Goal: Download file/media

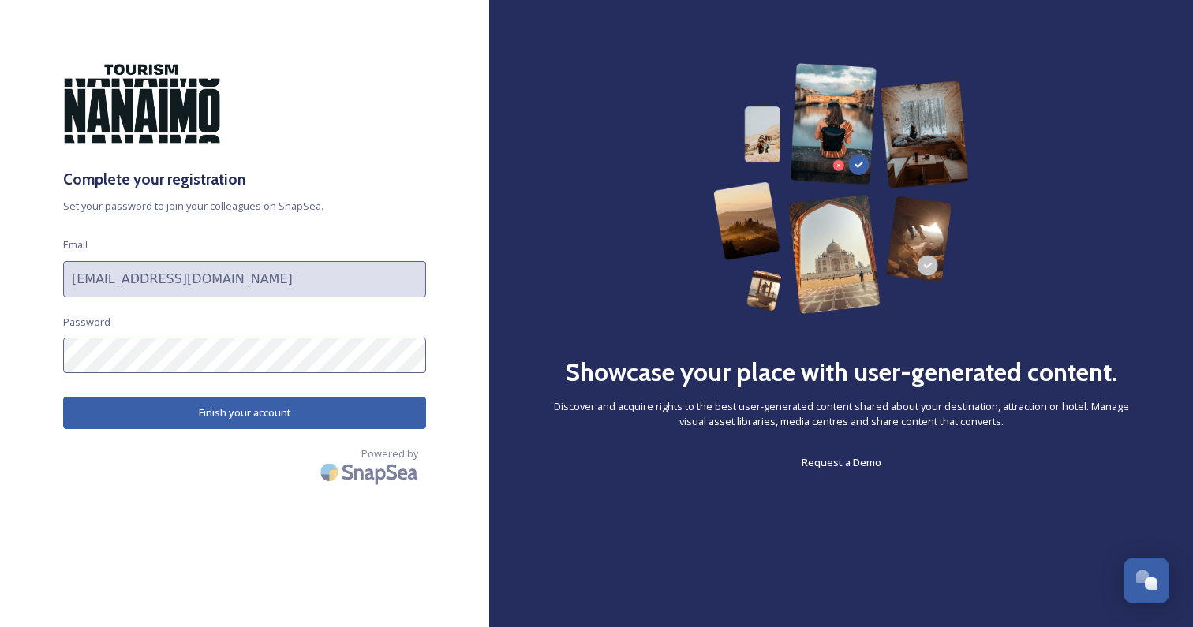
click at [269, 419] on button "Finish your account" at bounding box center [244, 413] width 363 height 32
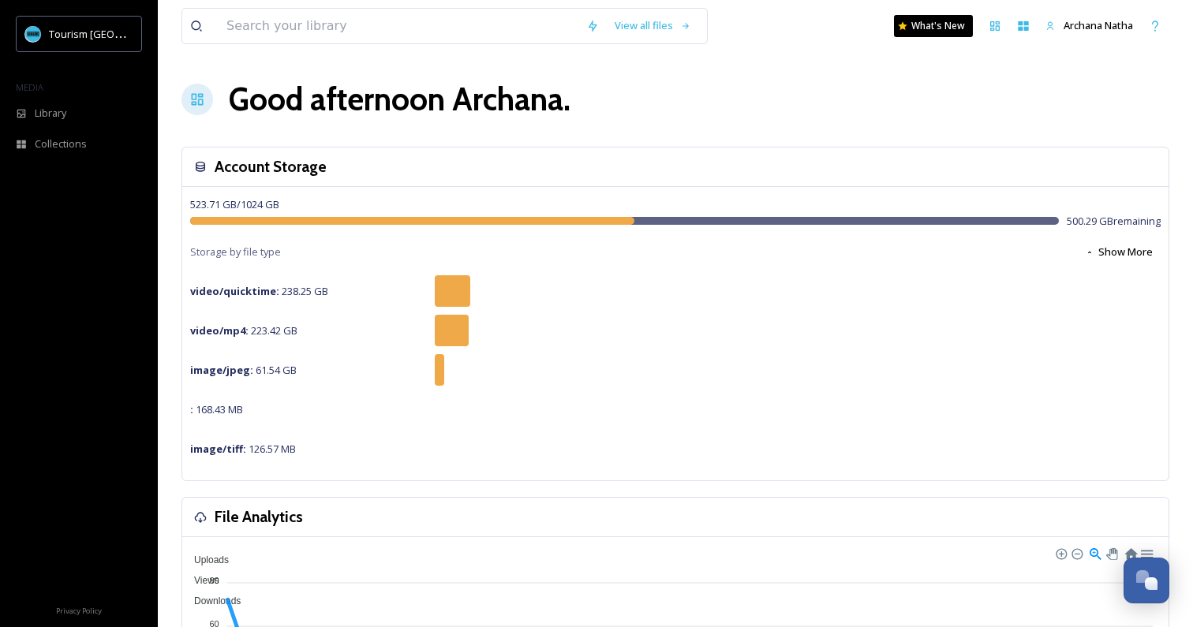
click at [48, 107] on span "Library" at bounding box center [51, 113] width 32 height 15
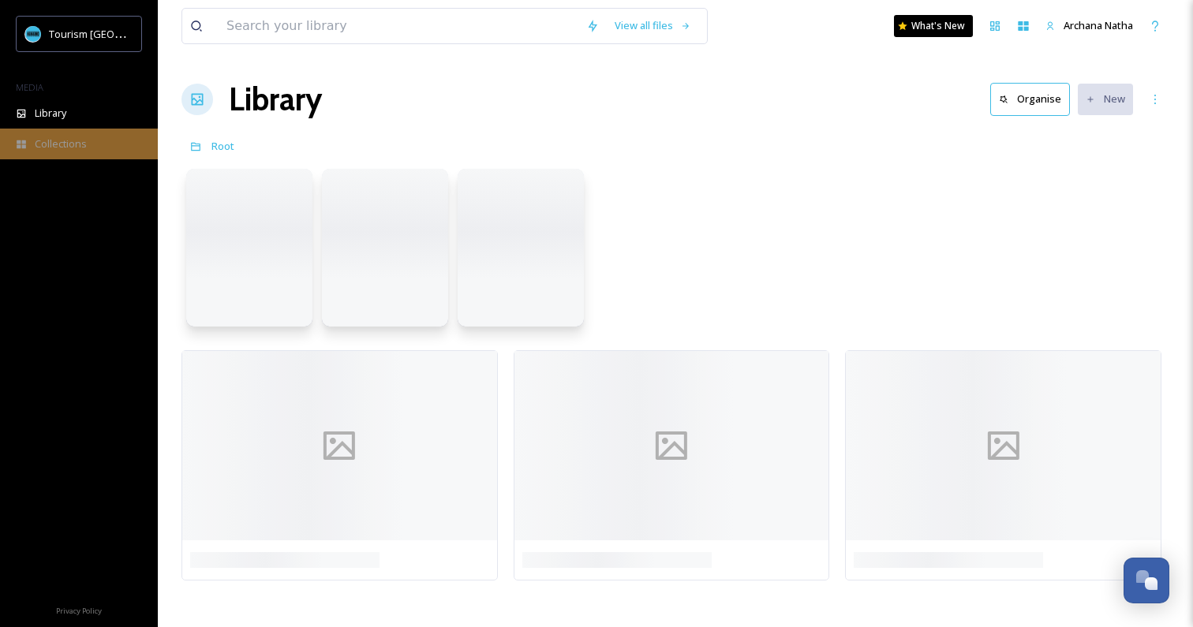
click at [54, 137] on span "Collections" at bounding box center [61, 144] width 52 height 15
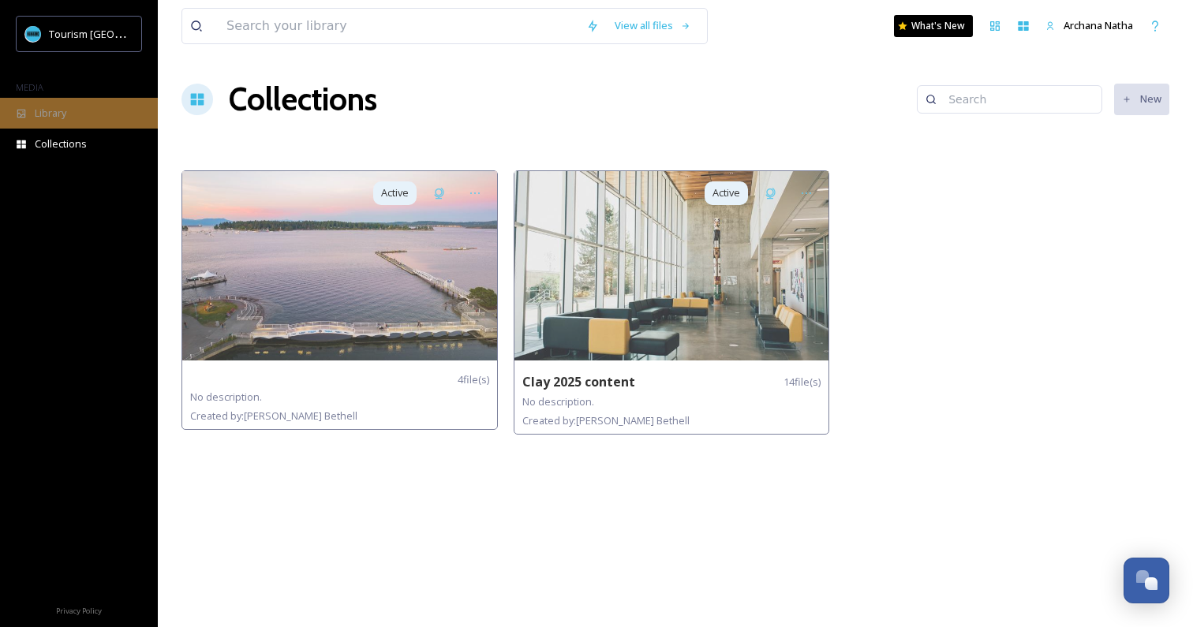
click at [73, 110] on div "Library" at bounding box center [79, 113] width 158 height 31
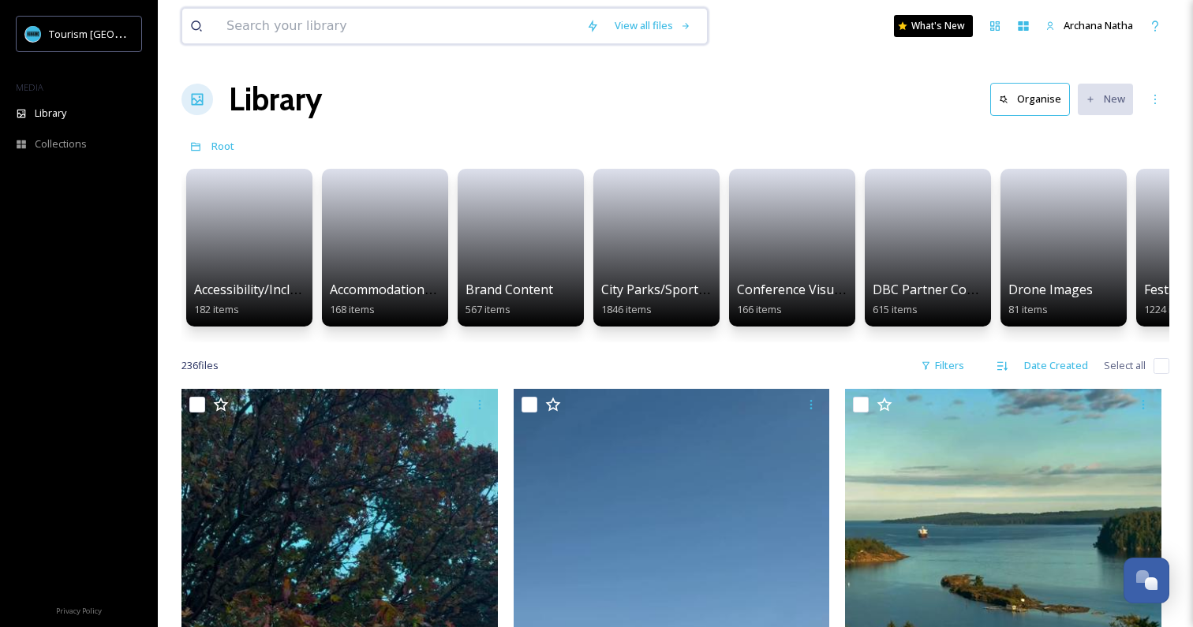
click at [279, 30] on input at bounding box center [399, 26] width 360 height 35
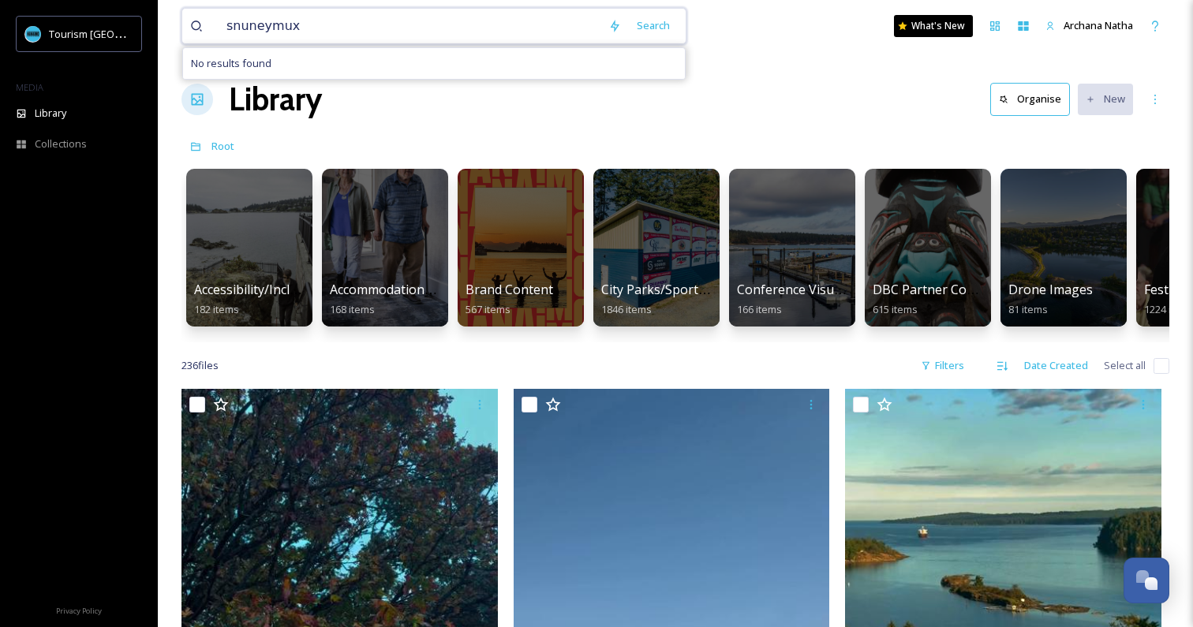
type input "snuneymuxw"
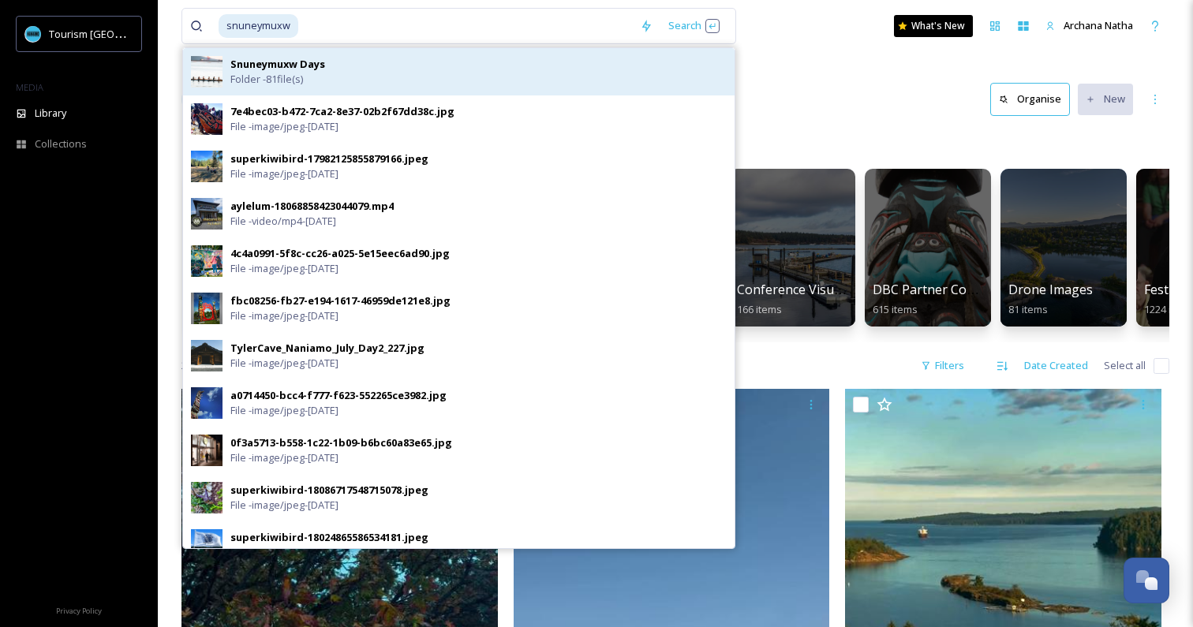
click at [307, 73] on div "Snuneymuxw Days Folder - 81 file(s)" at bounding box center [478, 72] width 496 height 30
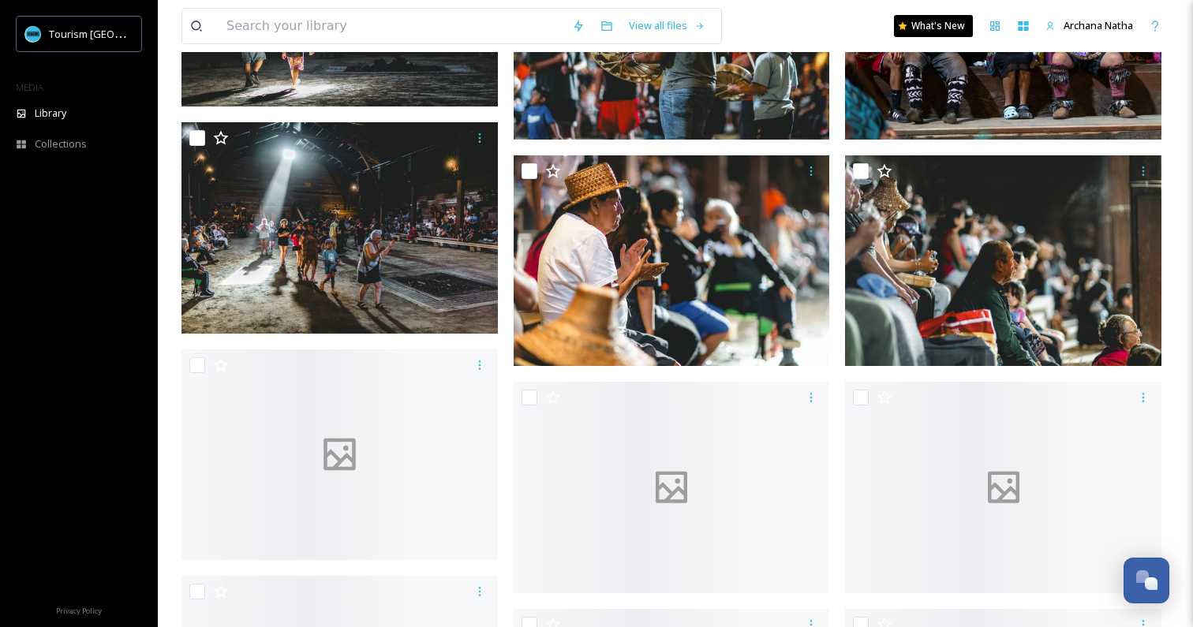
scroll to position [1003, 0]
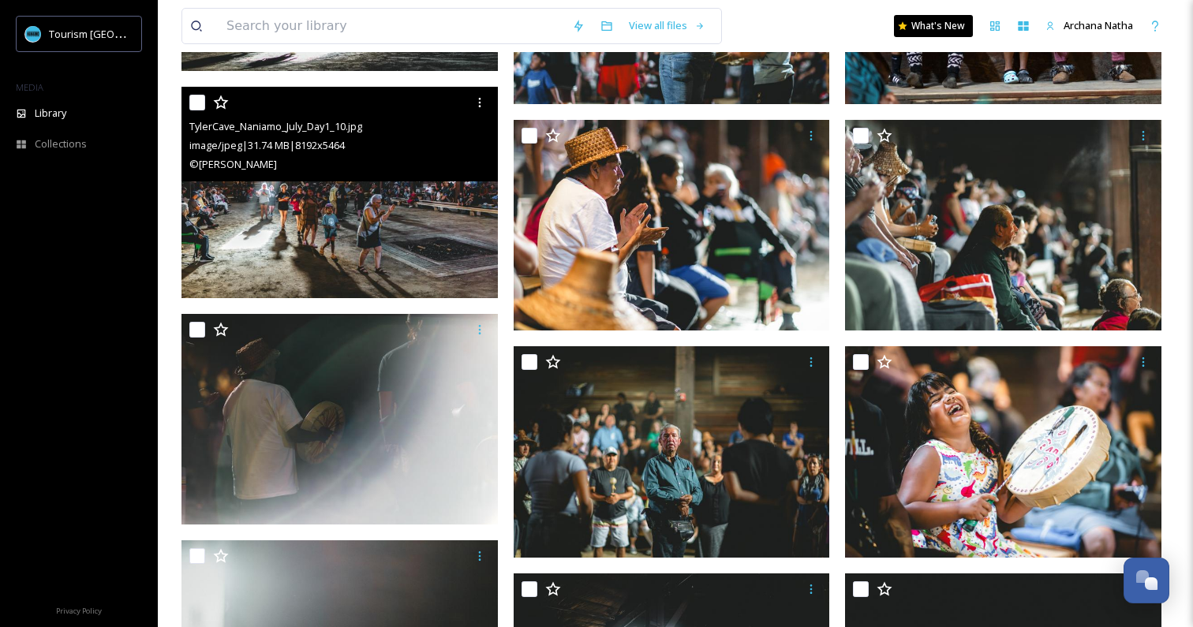
click at [268, 223] on img at bounding box center [340, 193] width 316 height 212
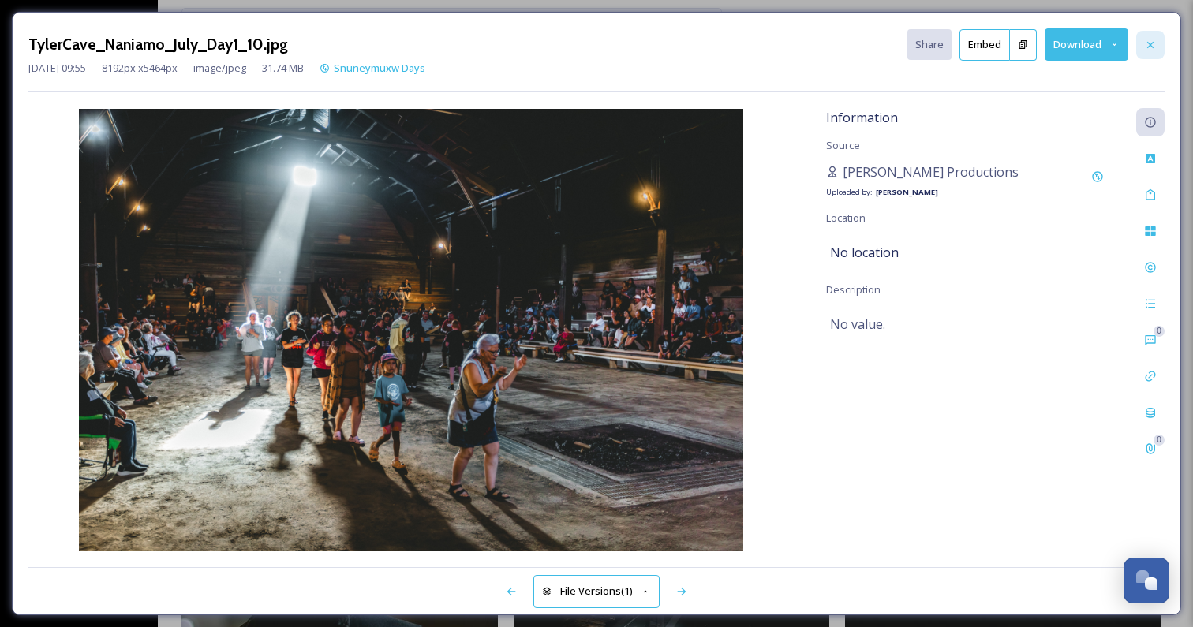
click at [1148, 47] on icon at bounding box center [1150, 45] width 13 height 13
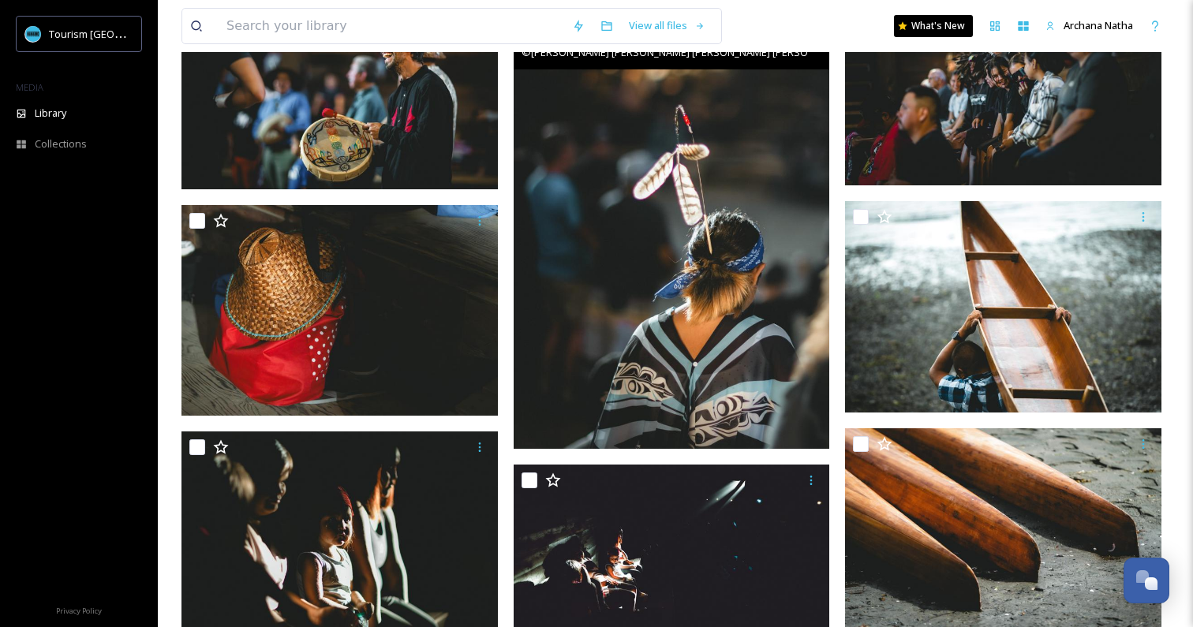
scroll to position [2024, 0]
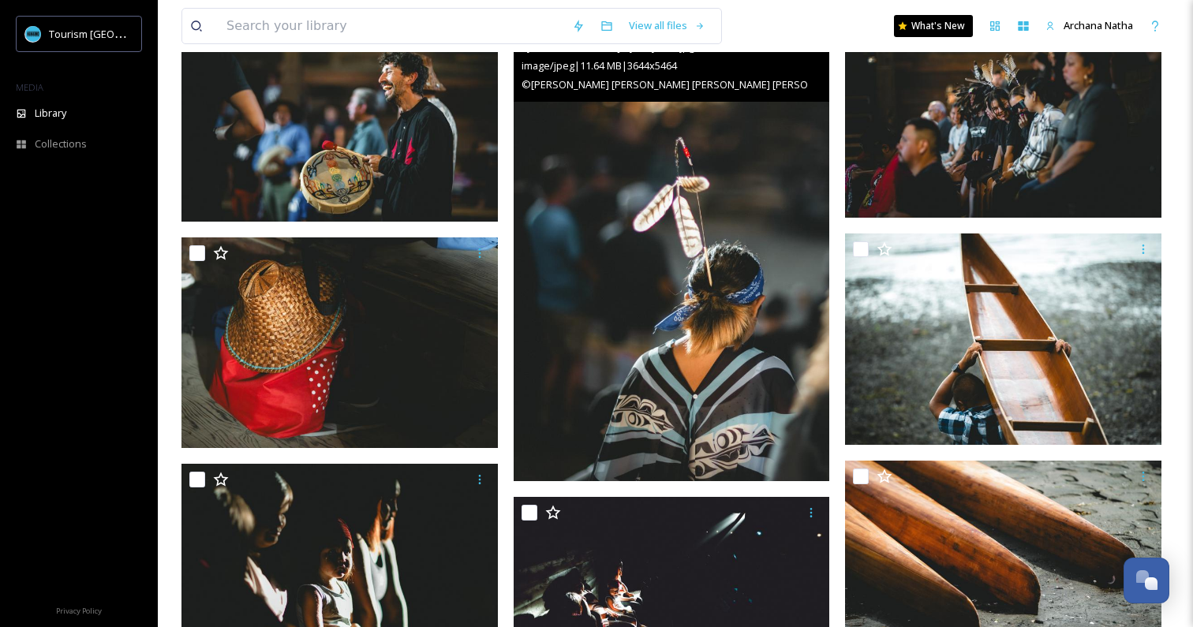
click at [705, 313] on img at bounding box center [672, 244] width 316 height 474
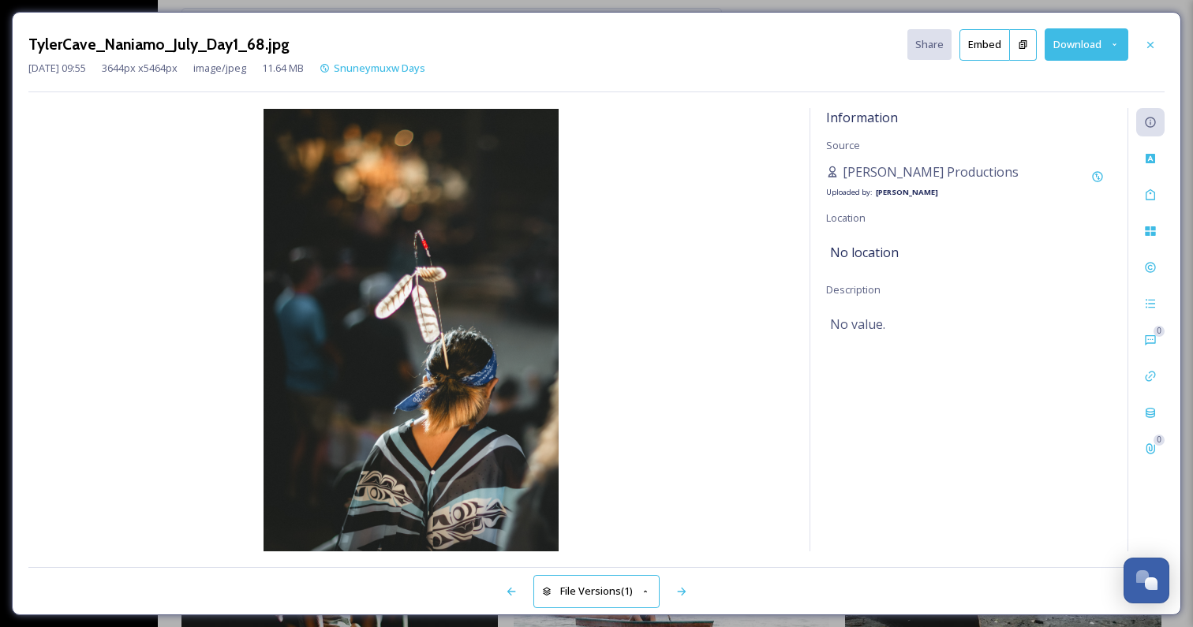
click at [1084, 46] on button "Download" at bounding box center [1087, 44] width 84 height 32
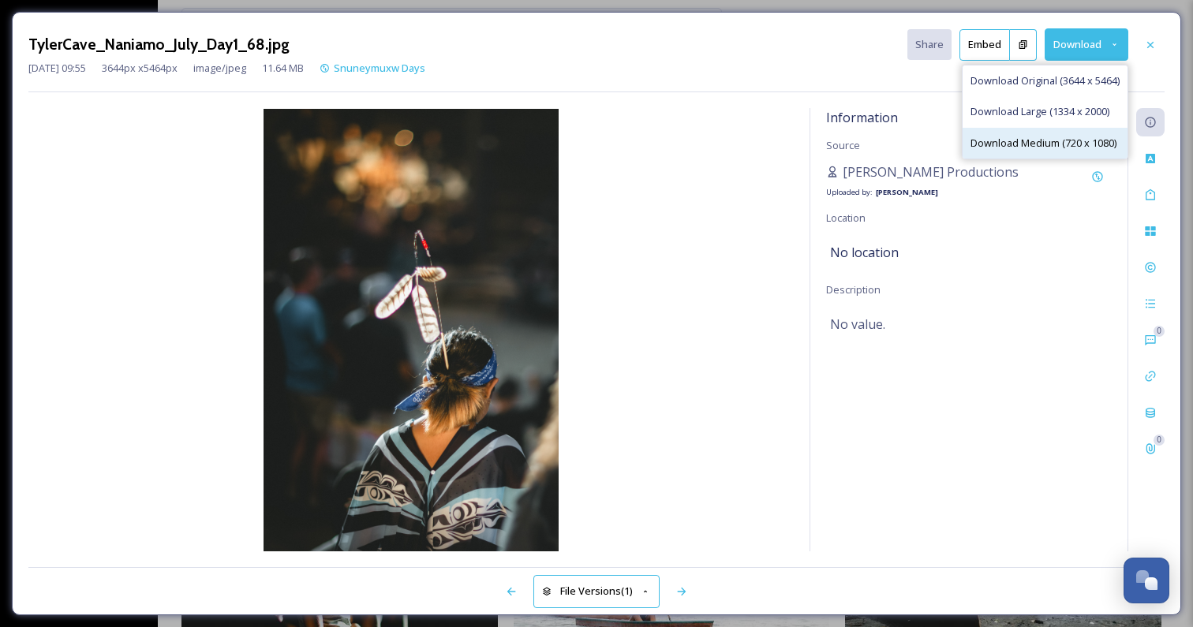
click at [1025, 141] on span "Download Medium (720 x 1080)" at bounding box center [1044, 143] width 146 height 15
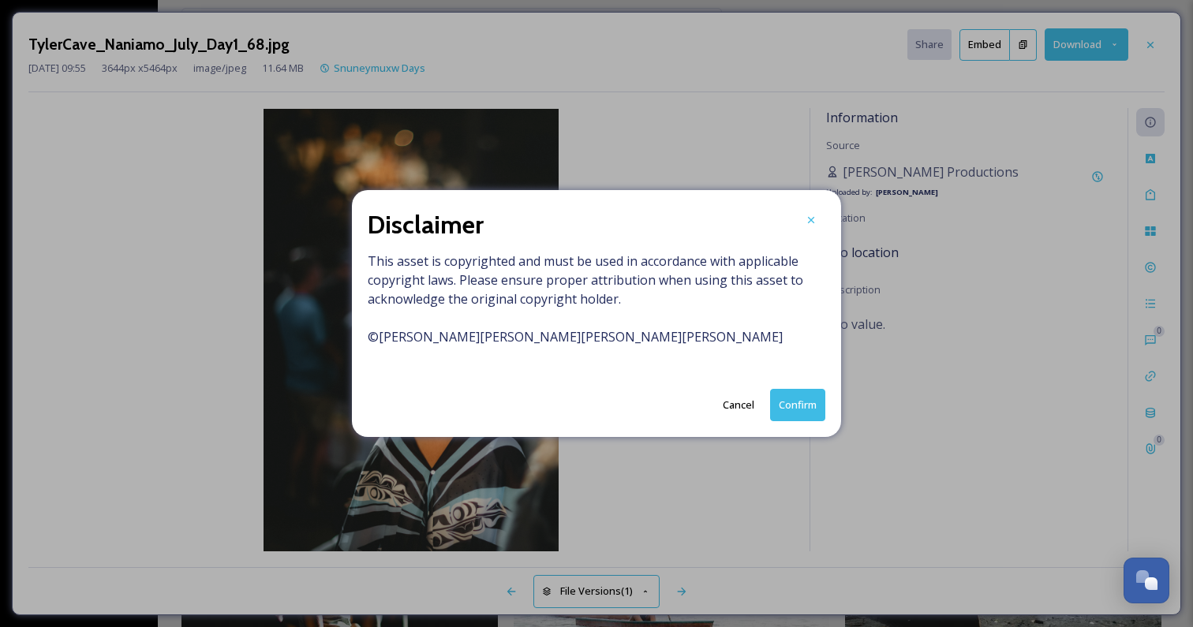
click at [793, 400] on button "Confirm" at bounding box center [797, 405] width 55 height 32
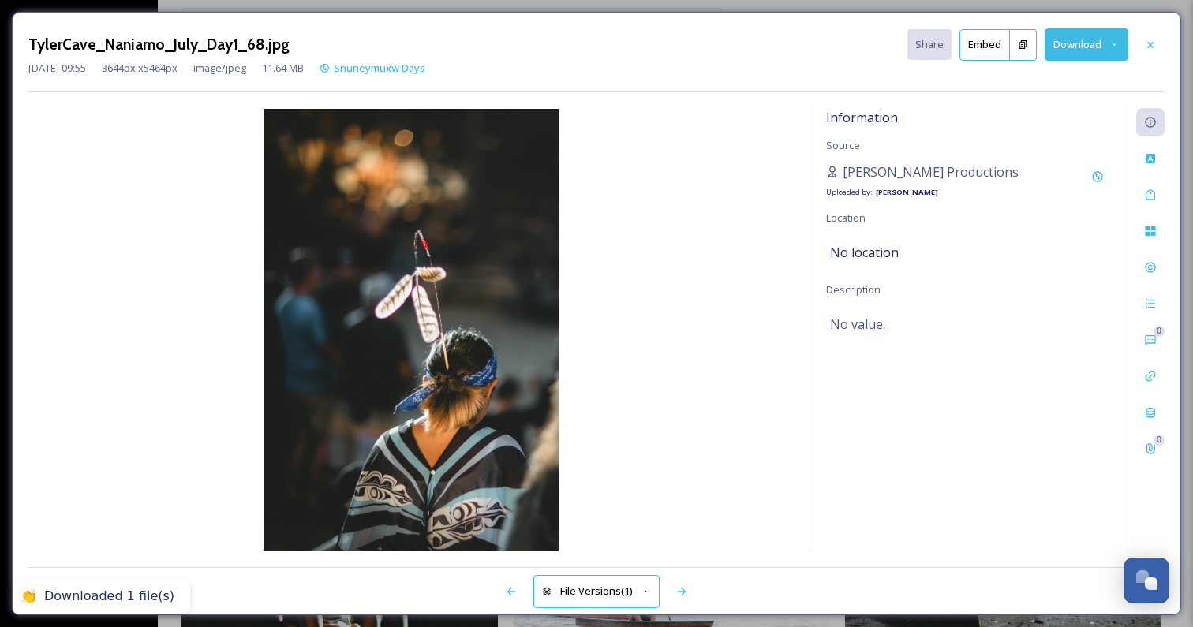
click at [1150, 46] on icon at bounding box center [1150, 45] width 13 height 13
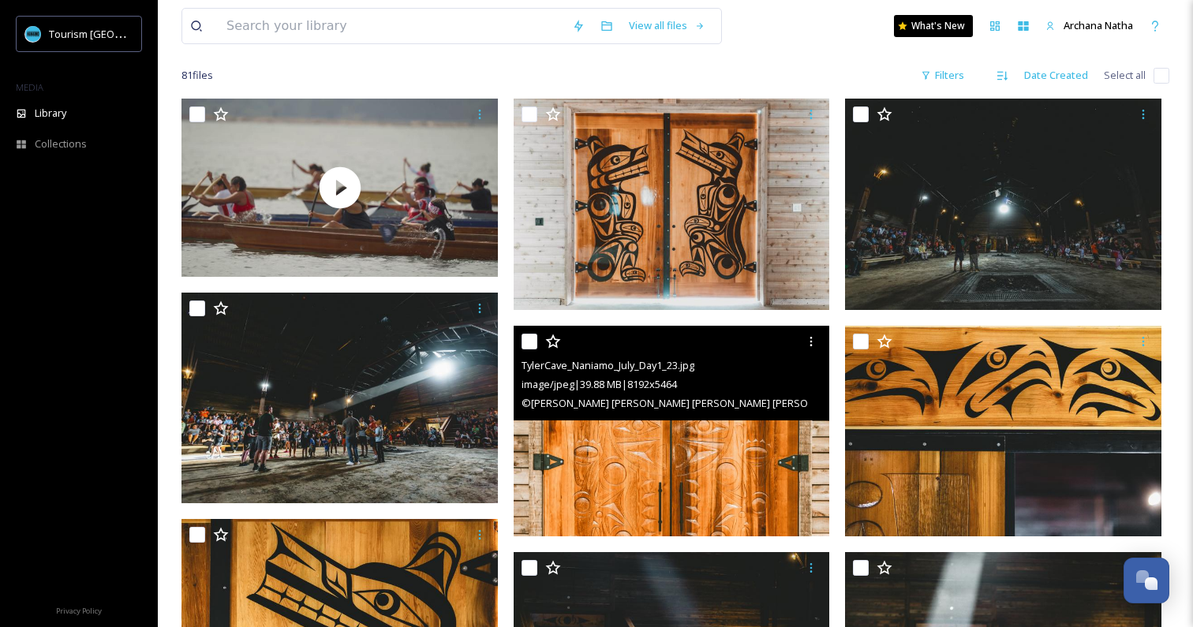
scroll to position [58, 0]
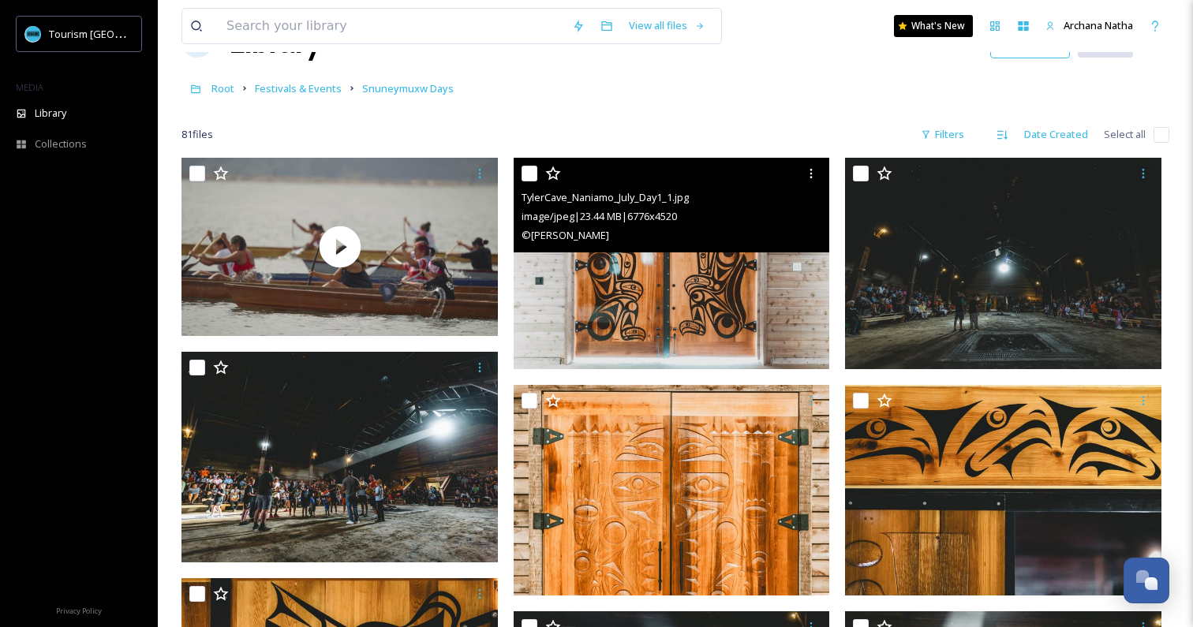
click at [681, 316] on img at bounding box center [672, 264] width 316 height 212
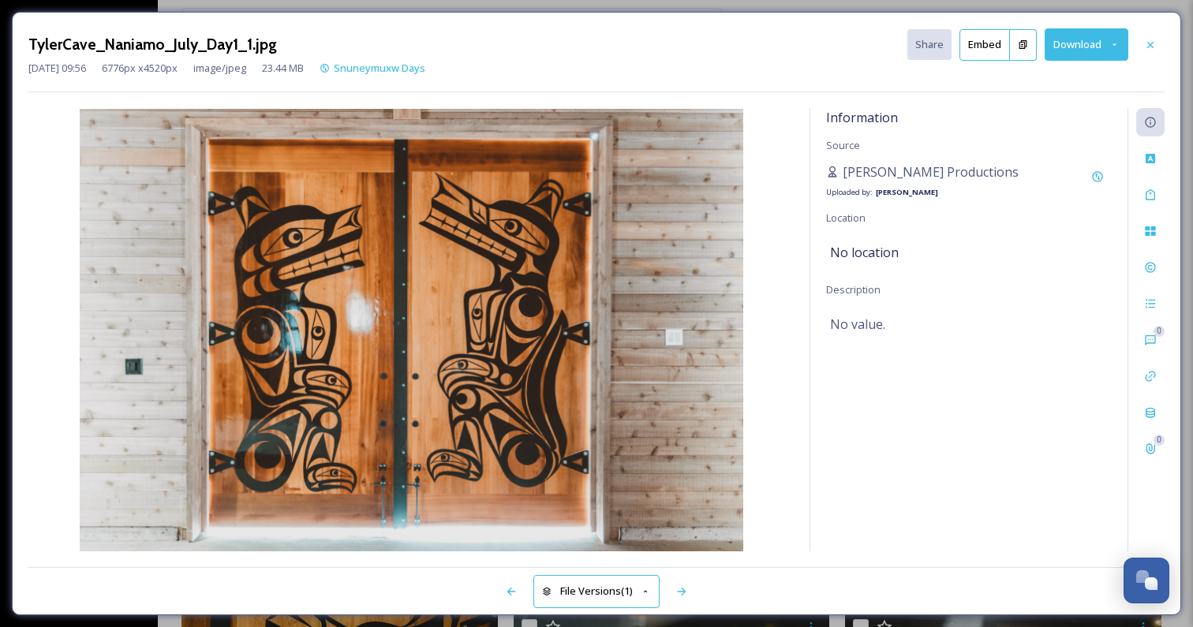
click at [1092, 47] on button "Download" at bounding box center [1087, 44] width 84 height 32
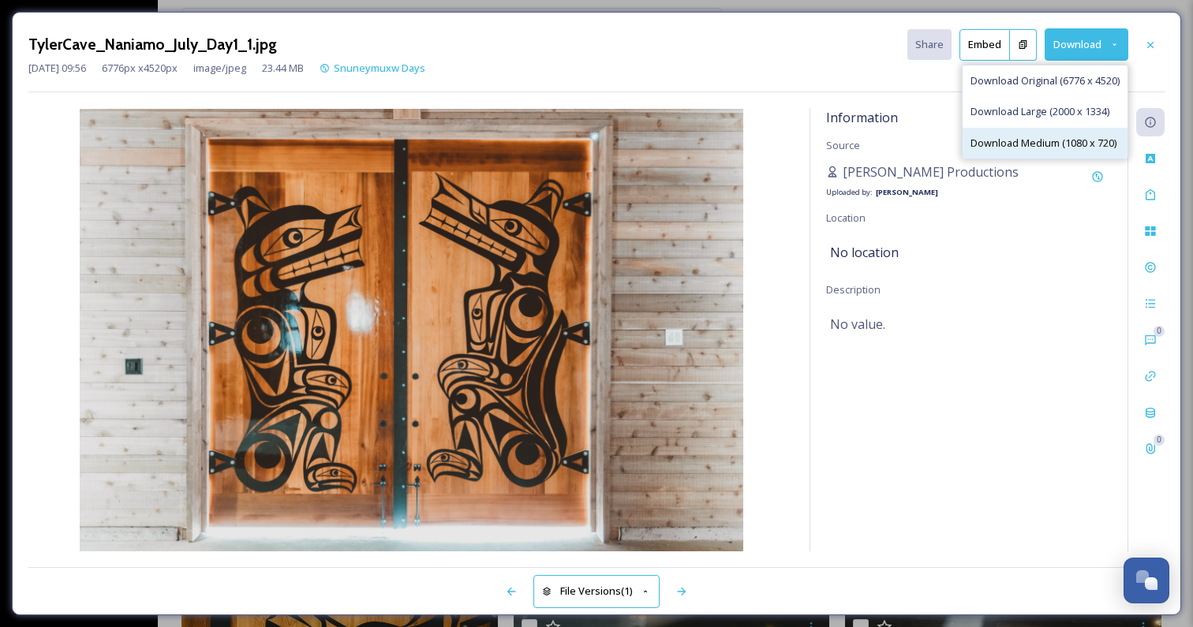
click at [1041, 139] on span "Download Medium (1080 x 720)" at bounding box center [1044, 143] width 146 height 15
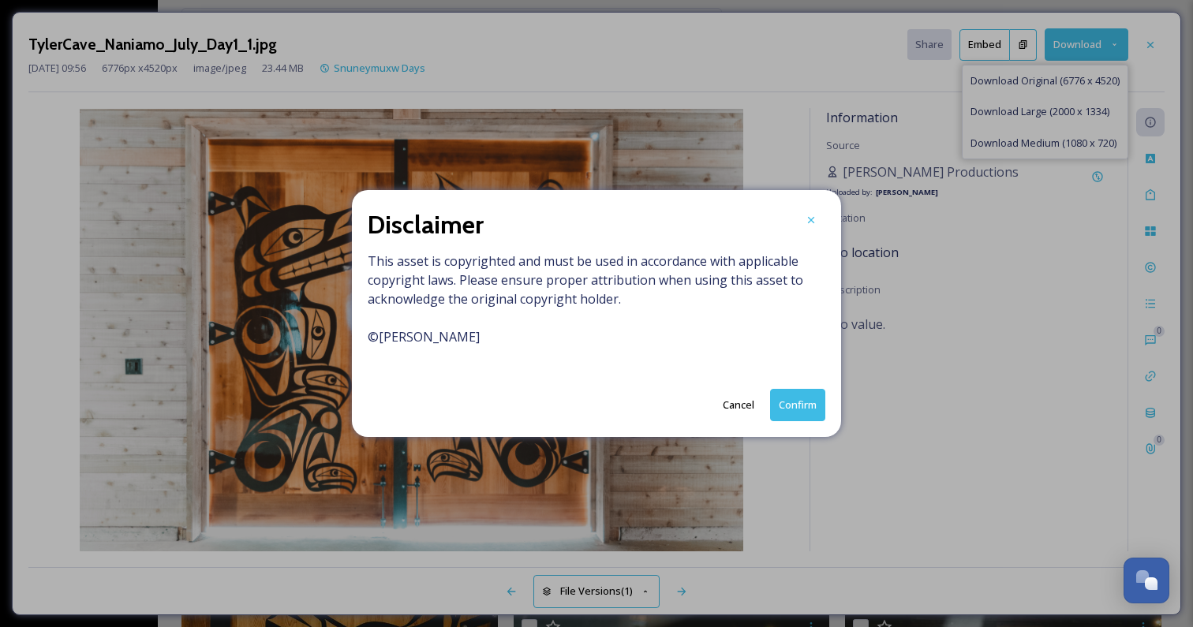
click at [749, 408] on button "Cancel" at bounding box center [738, 405] width 47 height 31
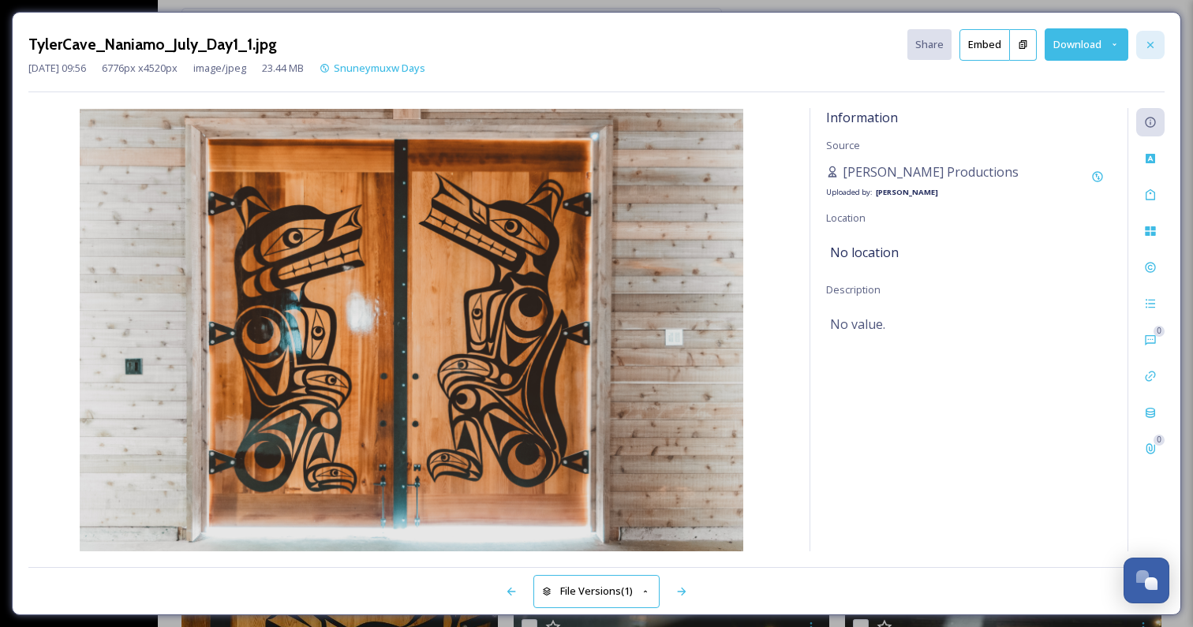
click at [1147, 40] on icon at bounding box center [1150, 45] width 13 height 13
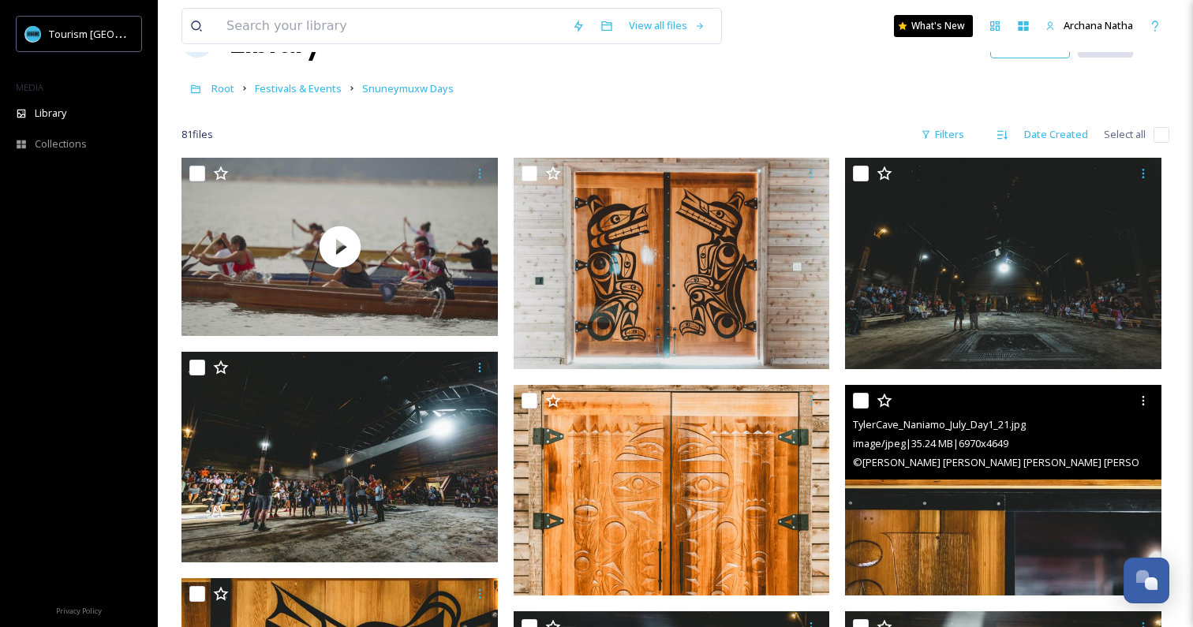
click at [987, 409] on div at bounding box center [1005, 401] width 305 height 28
click at [1039, 437] on div "image/jpeg | 35.24 MB | 6970 x 4649" at bounding box center [1005, 443] width 305 height 19
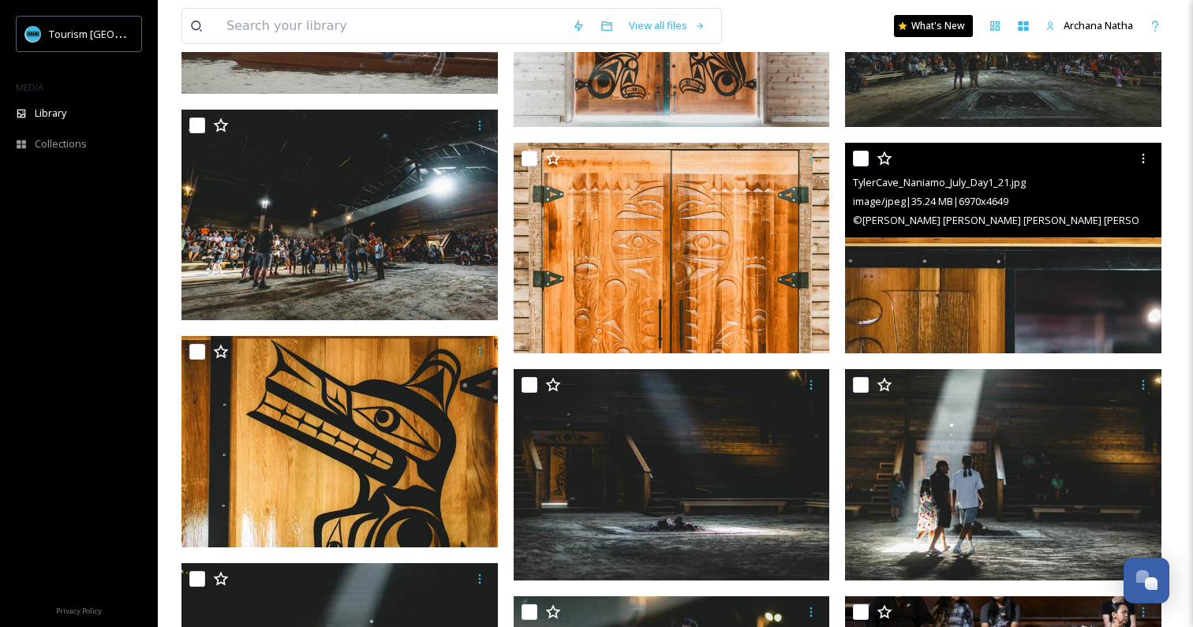
scroll to position [383, 0]
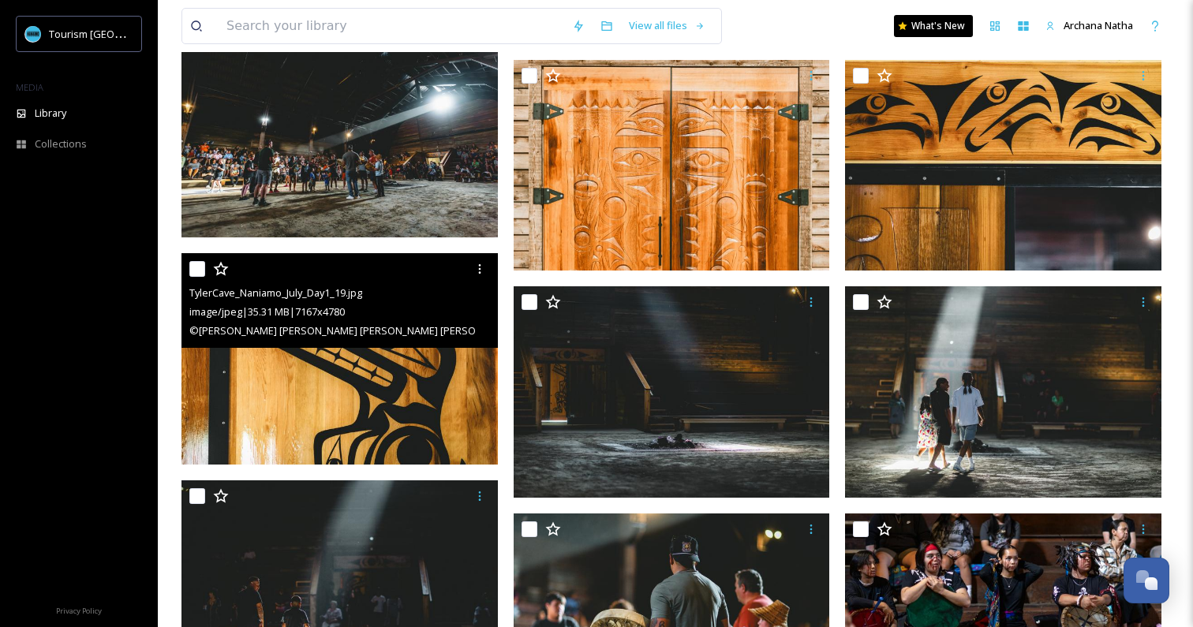
click at [273, 427] on img at bounding box center [340, 359] width 316 height 212
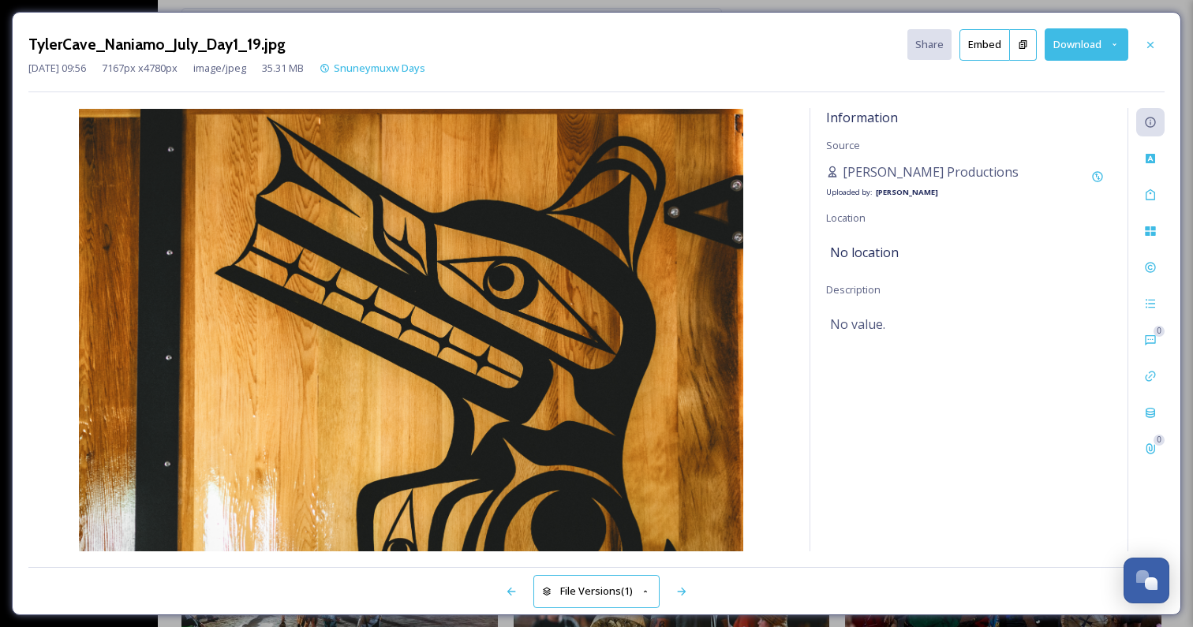
click at [1080, 51] on button "Download" at bounding box center [1087, 44] width 84 height 32
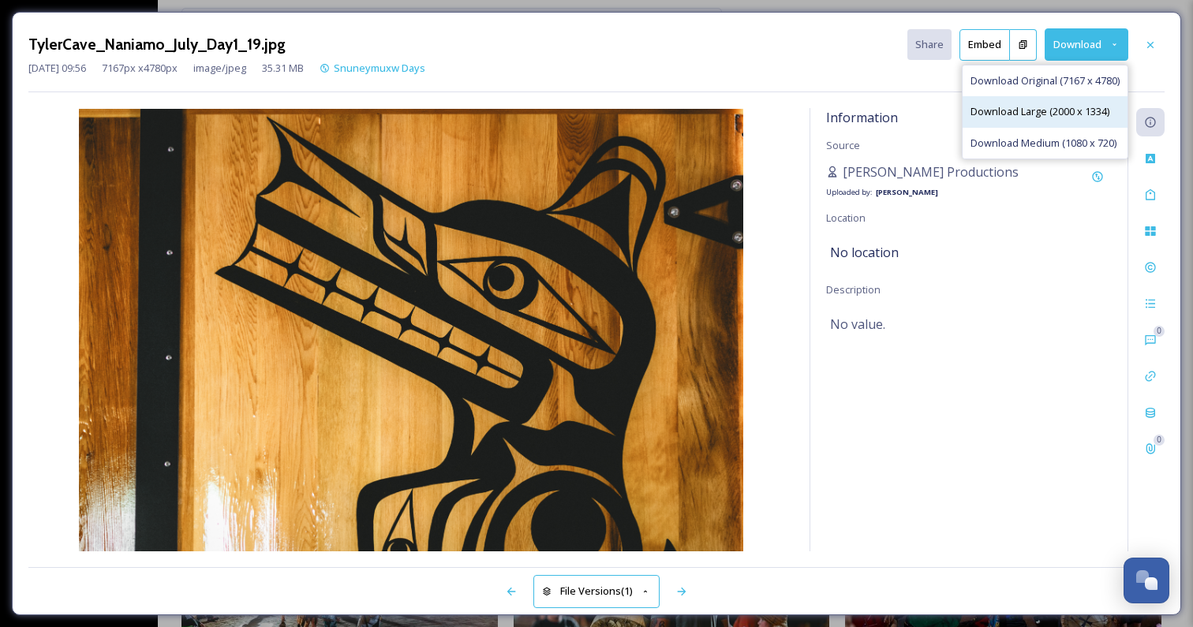
click at [1050, 102] on div "Download Large (2000 x 1334)" at bounding box center [1045, 111] width 165 height 31
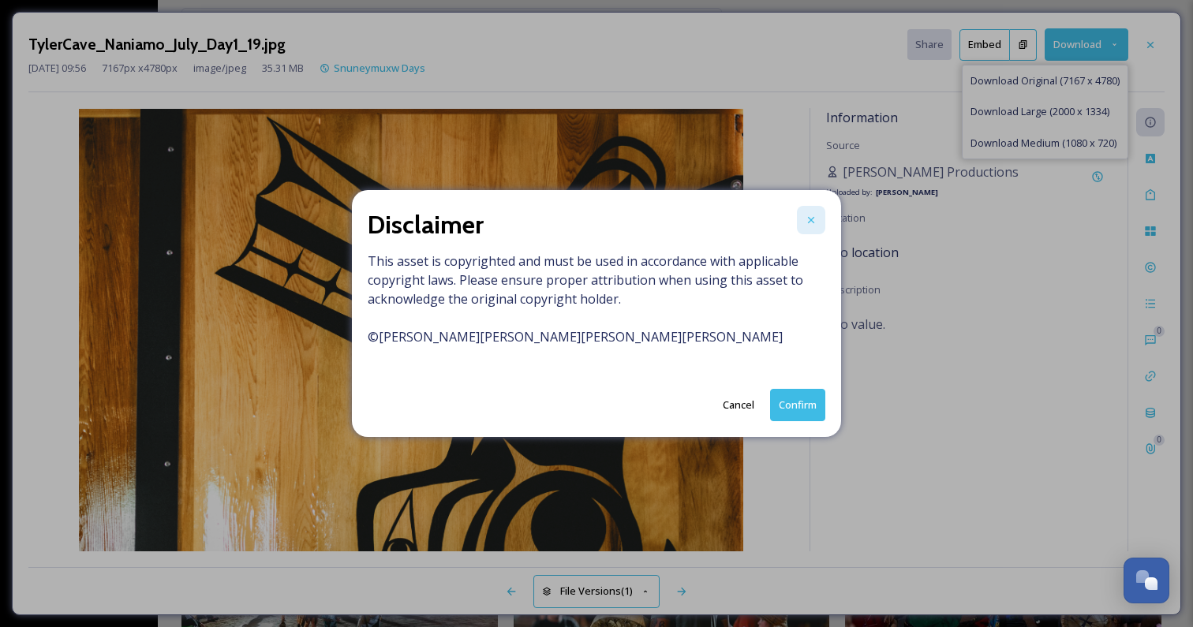
click at [811, 222] on icon at bounding box center [811, 220] width 13 height 13
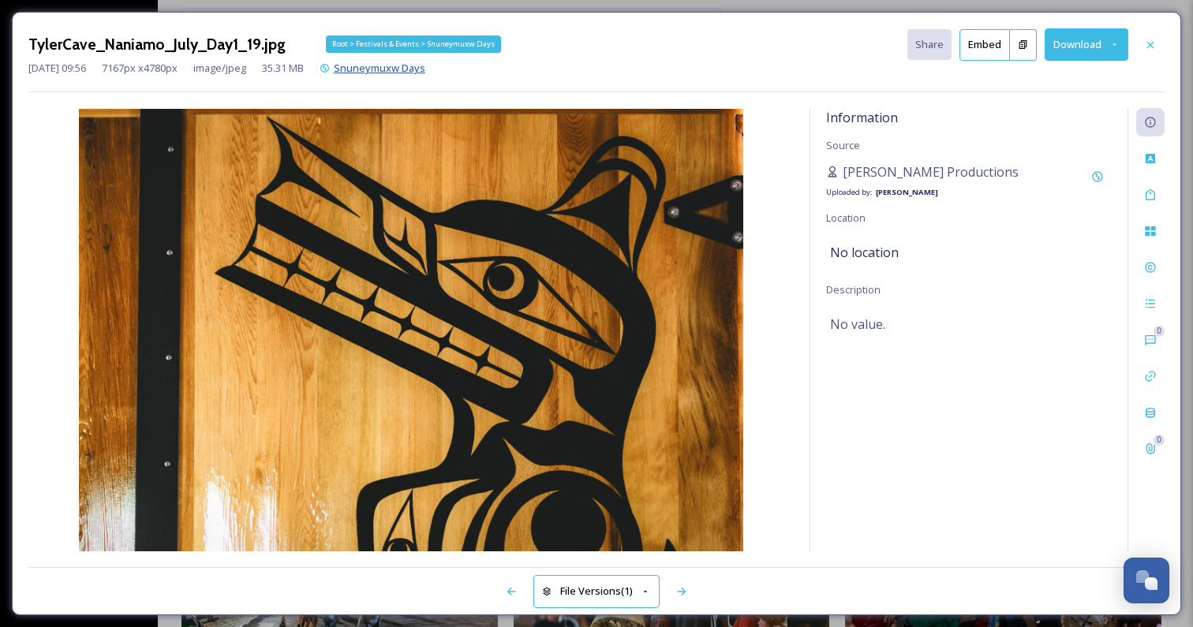
click at [425, 69] on span "Snuneymuxw Days" at bounding box center [380, 68] width 92 height 14
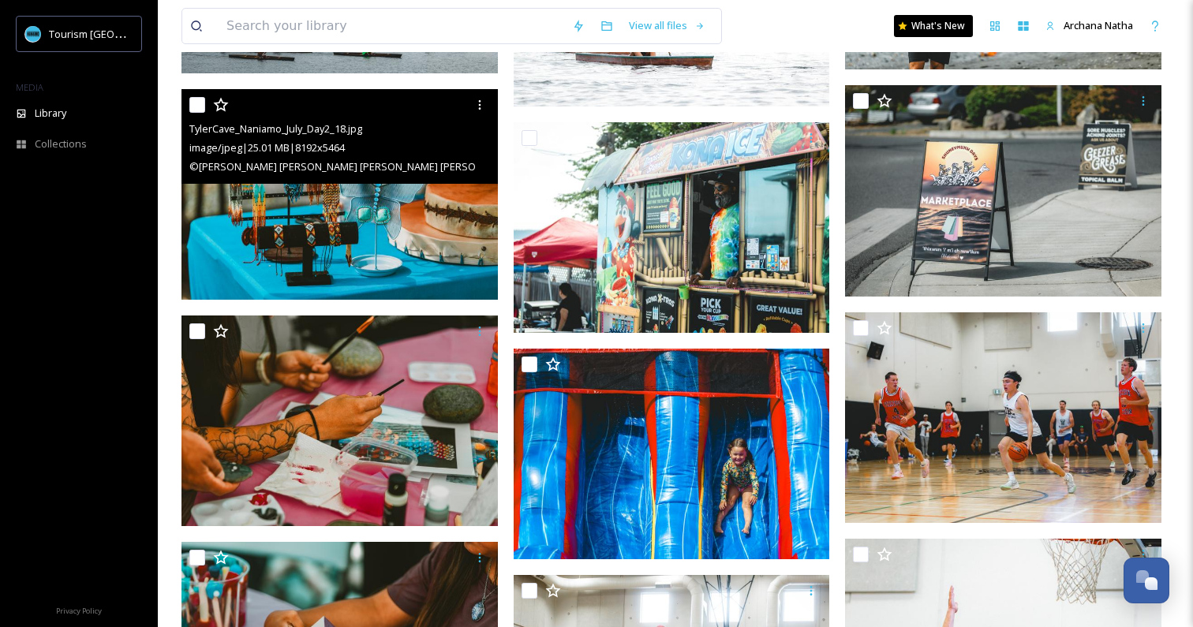
scroll to position [3081, 0]
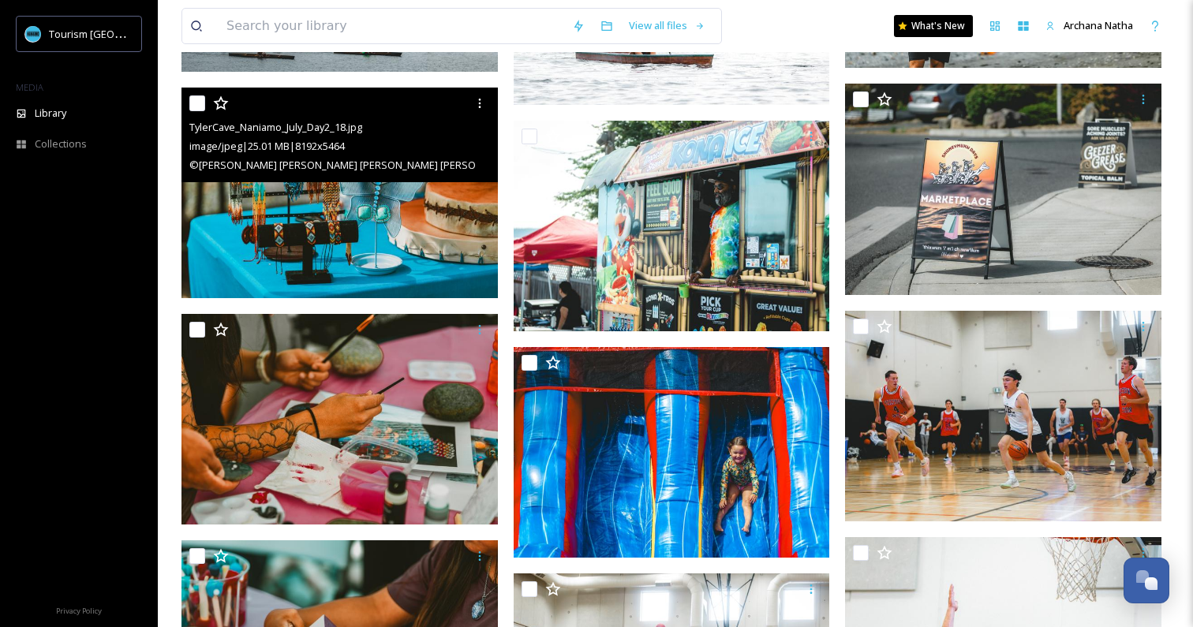
click at [312, 223] on img at bounding box center [340, 193] width 316 height 212
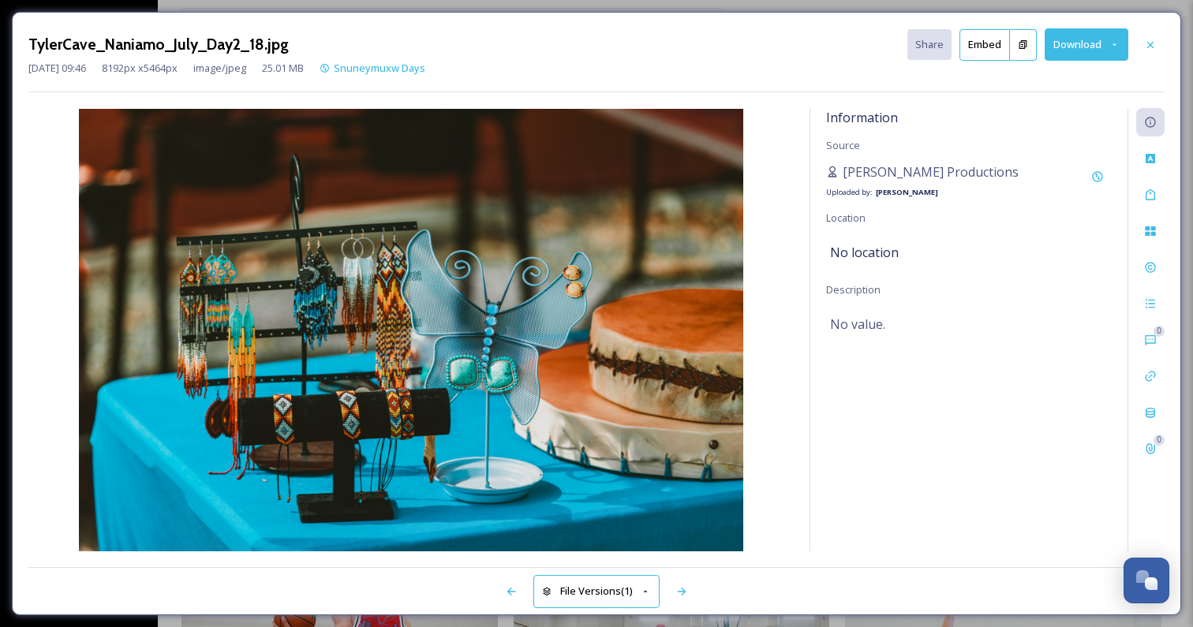
click at [1067, 43] on button "Download" at bounding box center [1087, 44] width 84 height 32
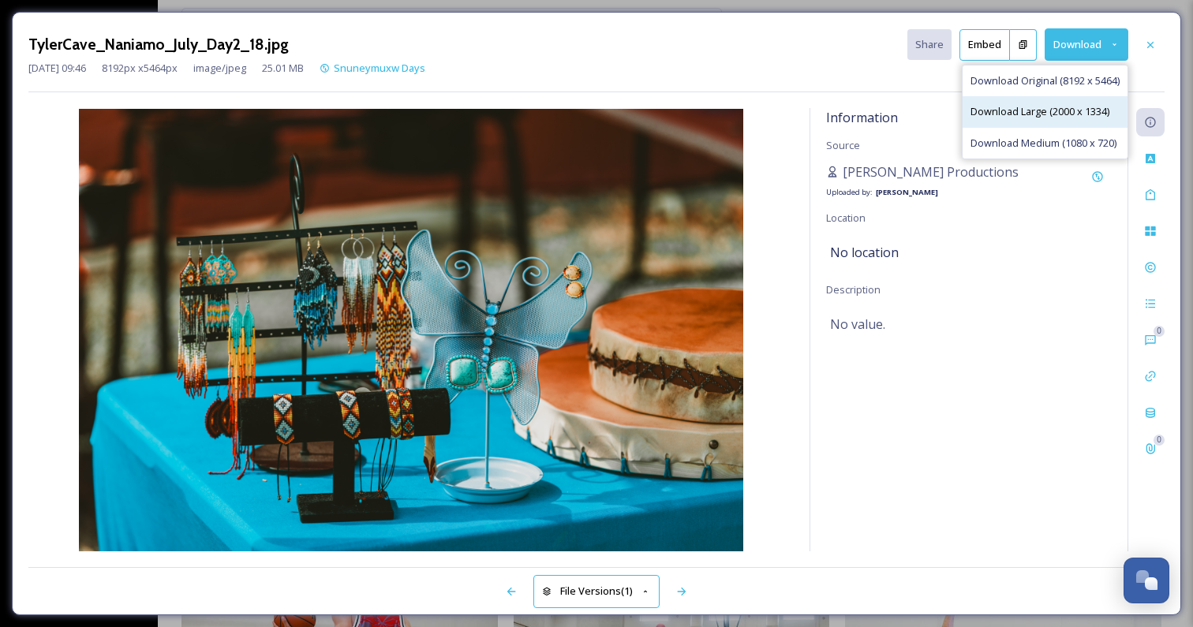
click at [1024, 119] on div "Download Large (2000 x 1334)" at bounding box center [1045, 111] width 165 height 31
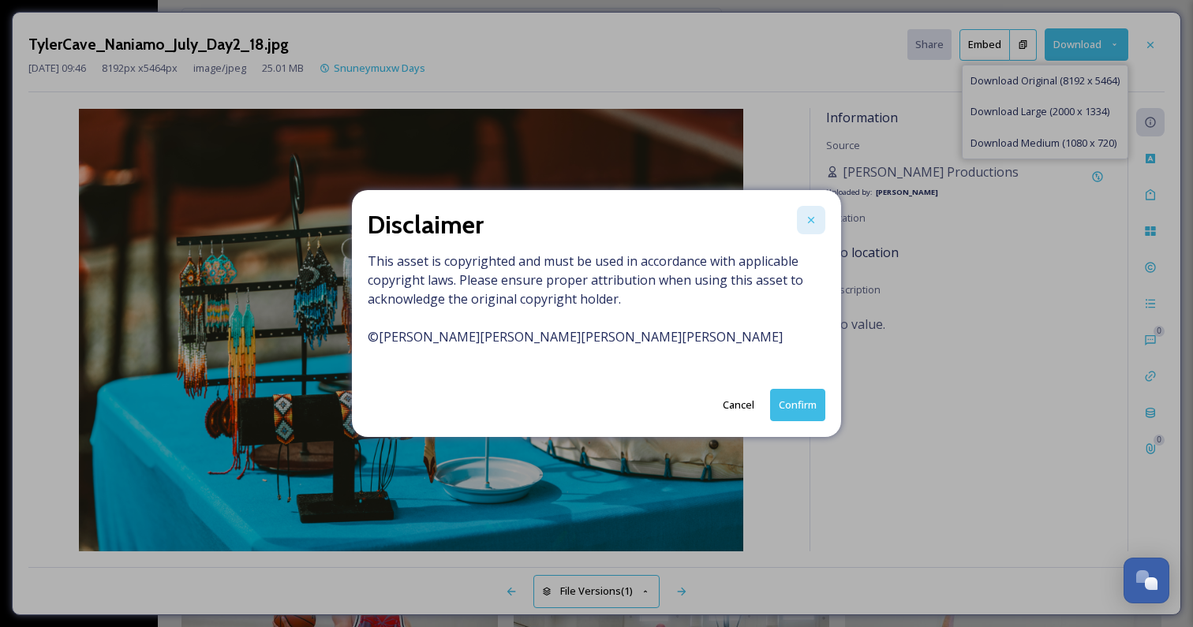
click at [813, 219] on icon at bounding box center [811, 220] width 6 height 6
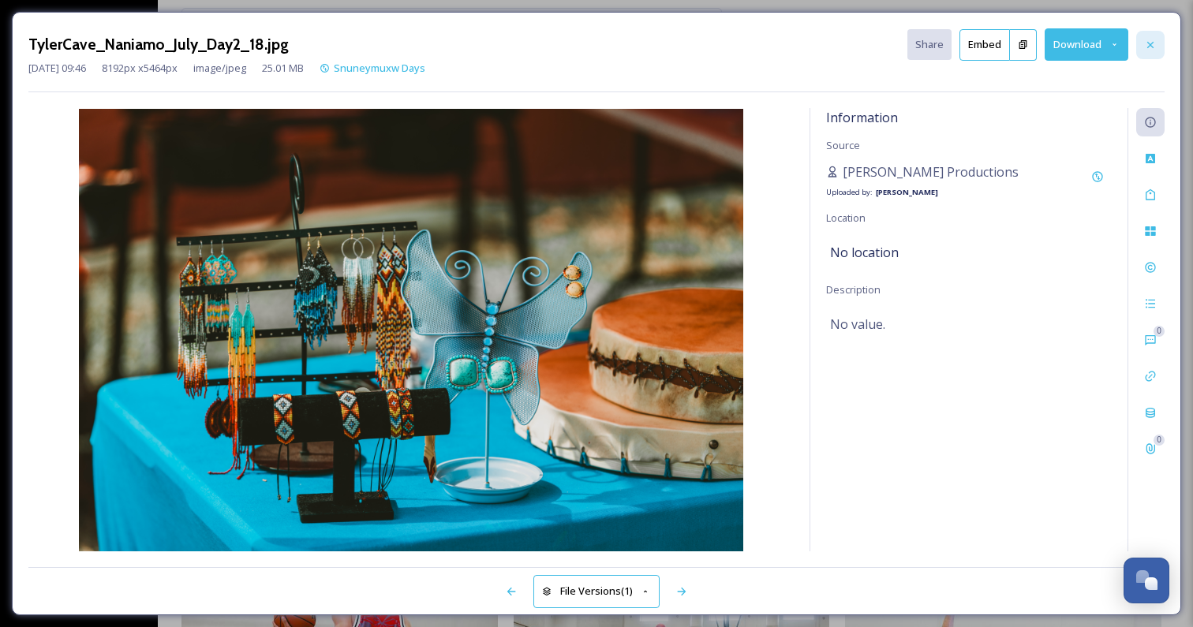
click at [1153, 48] on icon at bounding box center [1150, 45] width 13 height 13
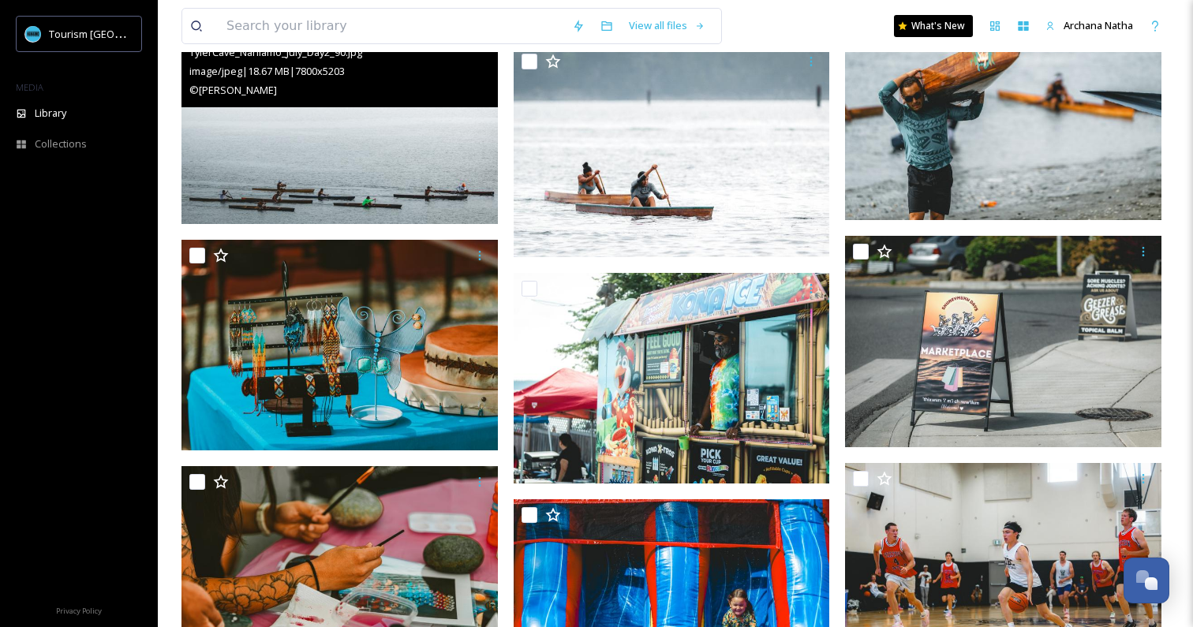
scroll to position [2739, 0]
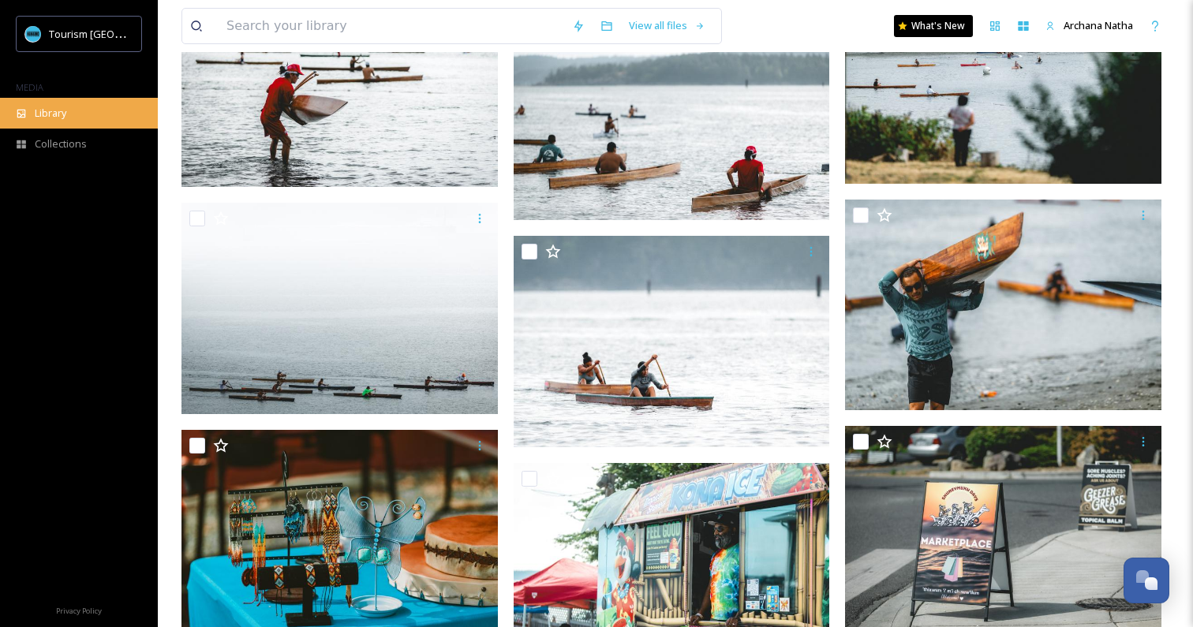
click at [57, 116] on span "Library" at bounding box center [51, 113] width 32 height 15
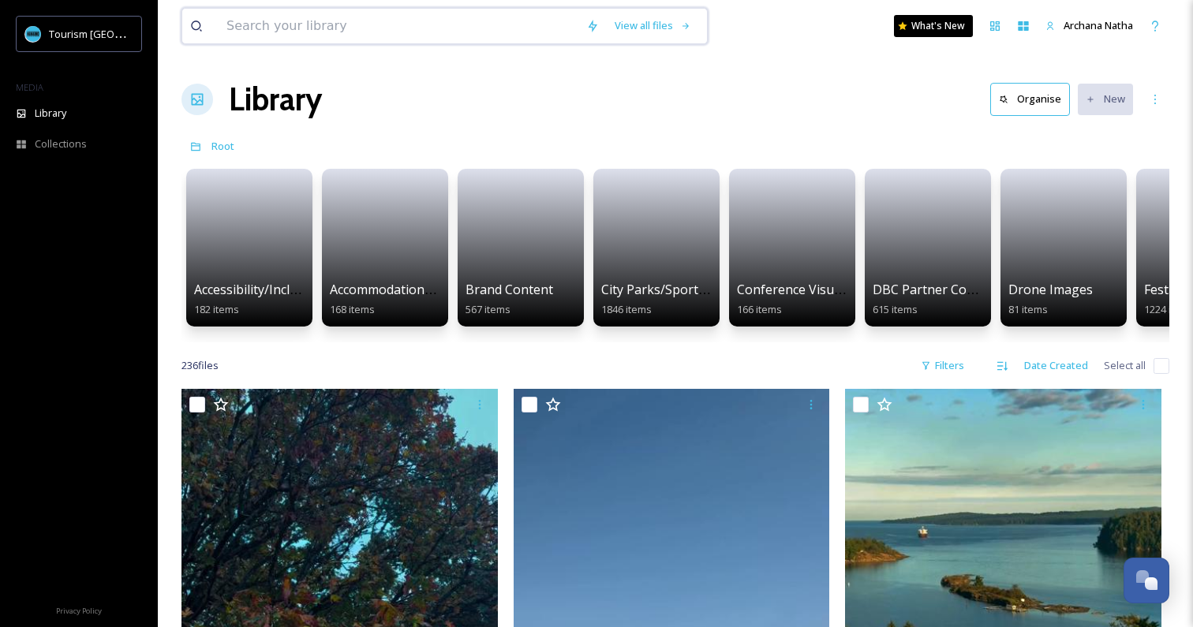
click at [365, 33] on input at bounding box center [399, 26] width 360 height 35
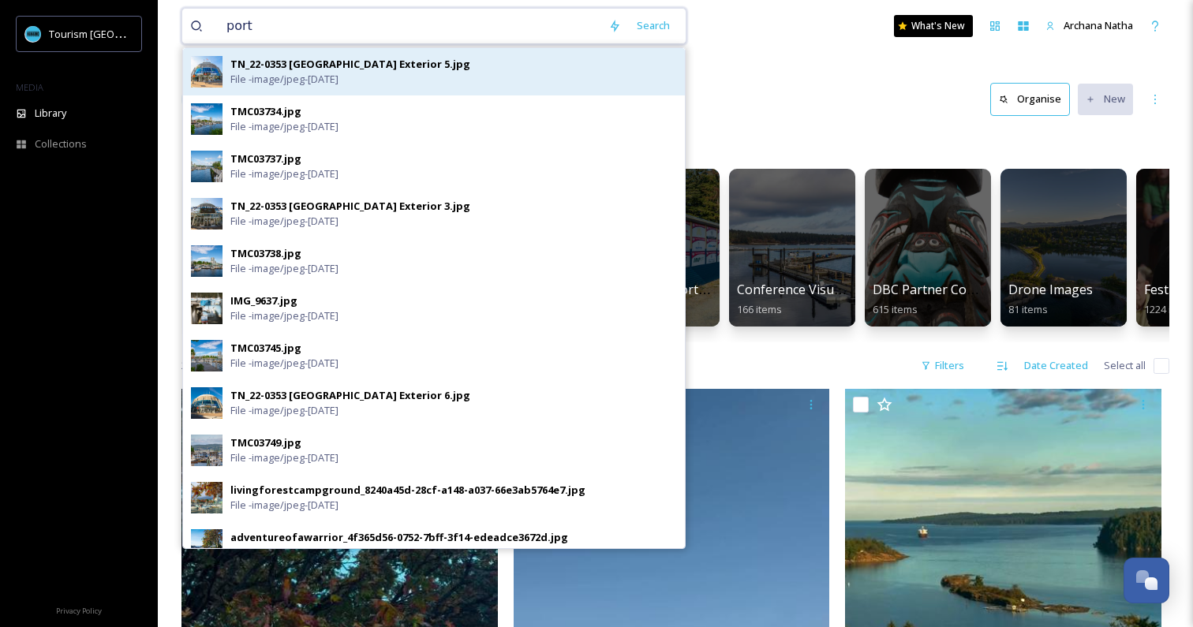
type input "port"
click at [393, 70] on div "TN_22-0353 [GEOGRAPHIC_DATA] Exterior 5.jpg" at bounding box center [350, 64] width 240 height 15
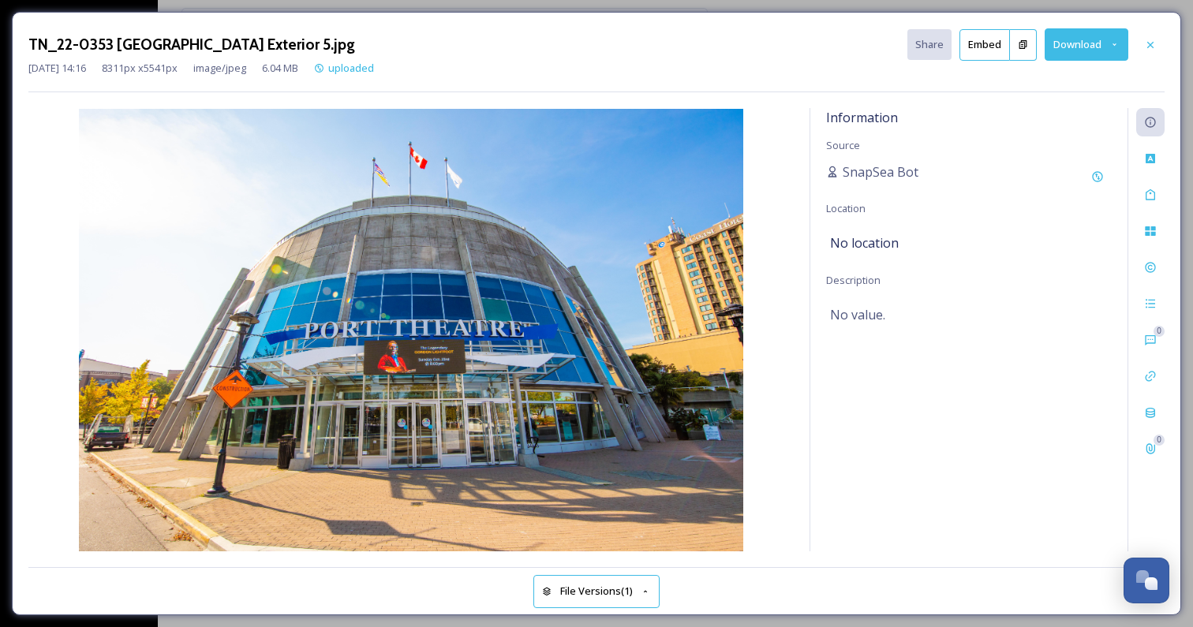
click at [1070, 44] on button "Download" at bounding box center [1087, 44] width 84 height 32
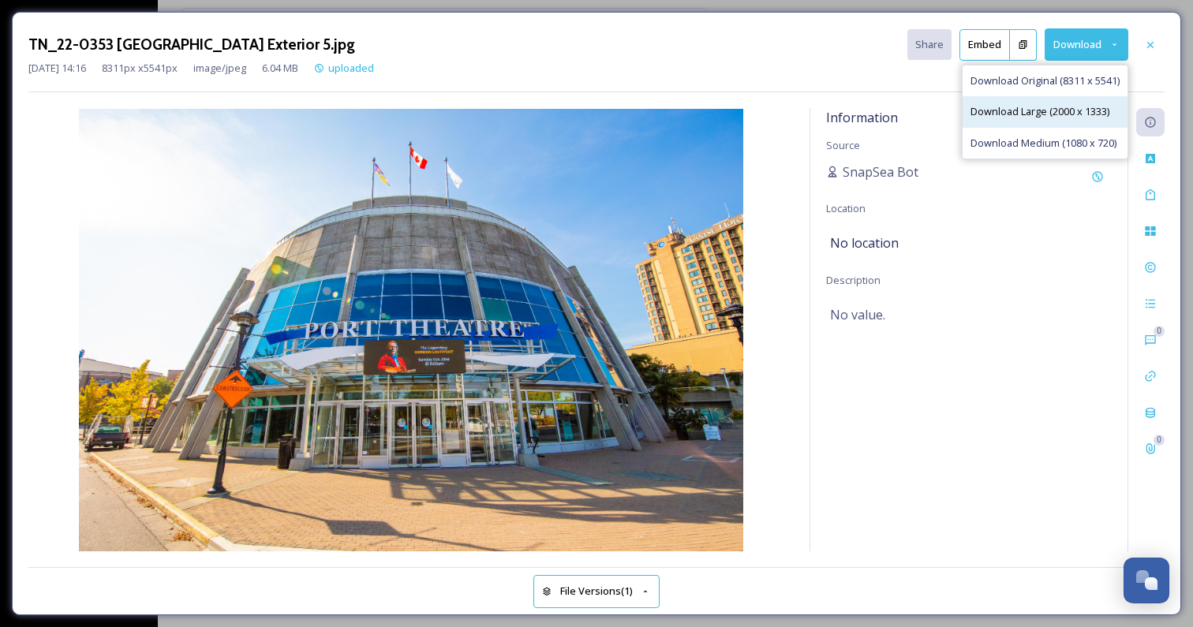
click at [1036, 110] on span "Download Large (2000 x 1333)" at bounding box center [1040, 111] width 139 height 15
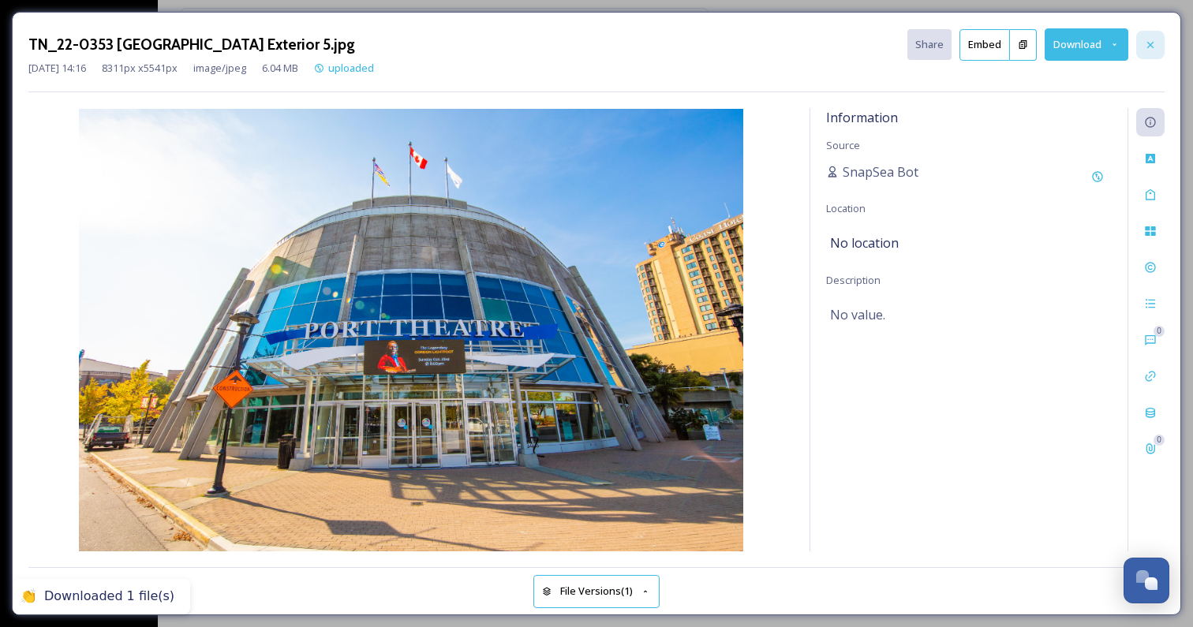
click at [1149, 45] on icon at bounding box center [1151, 44] width 6 height 6
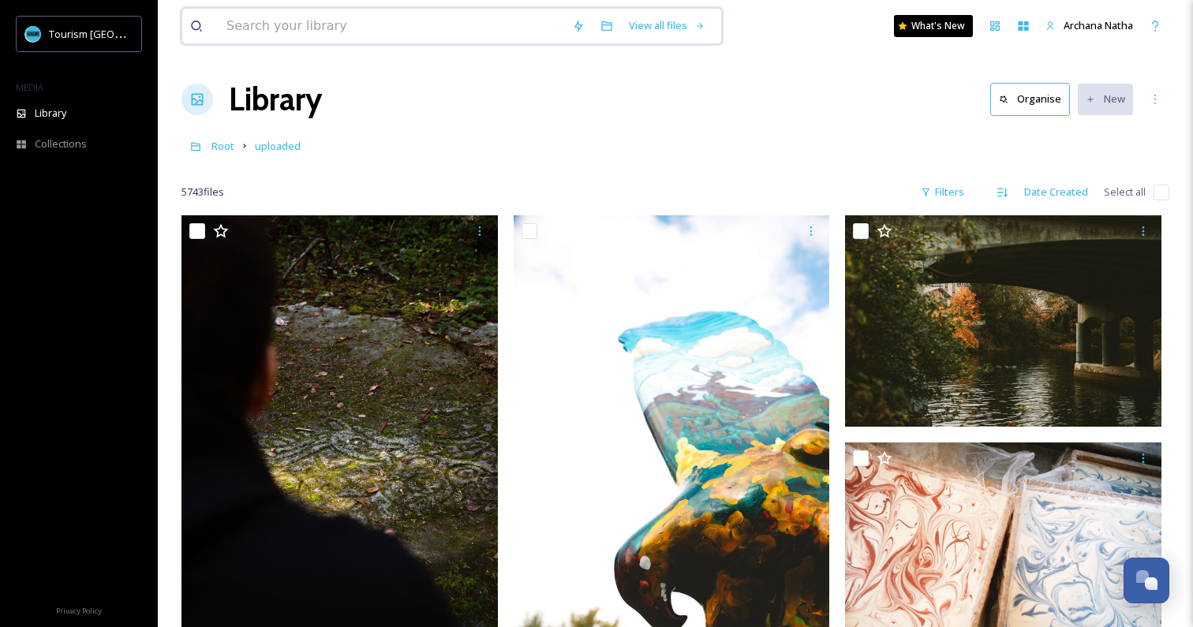
click at [430, 29] on input at bounding box center [392, 26] width 346 height 35
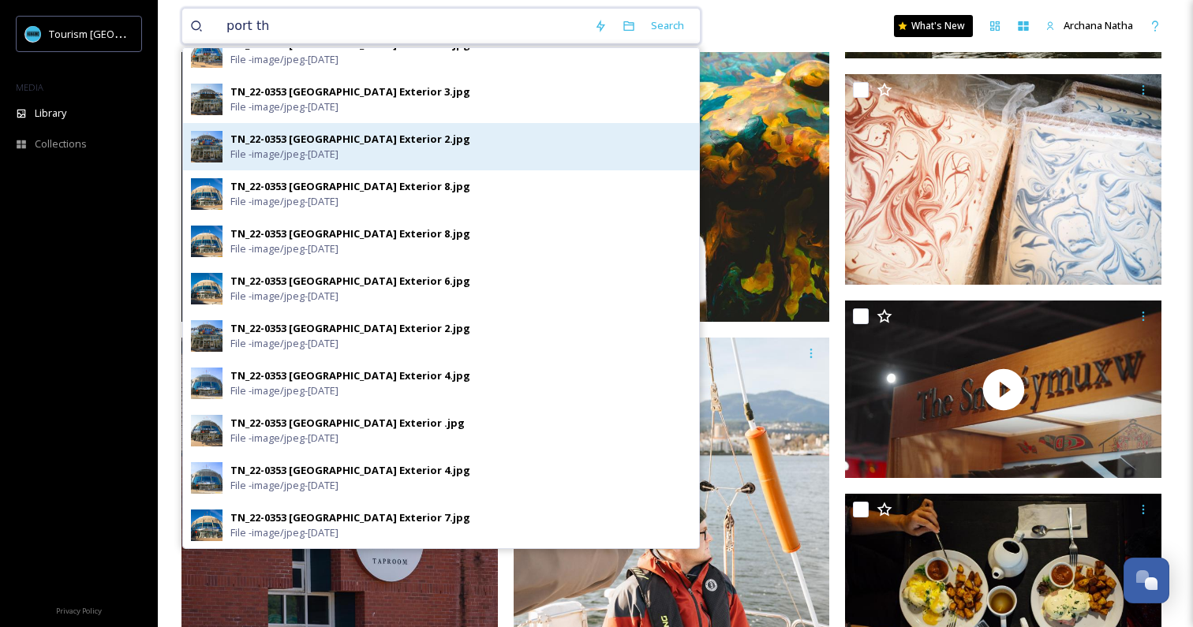
scroll to position [385, 0]
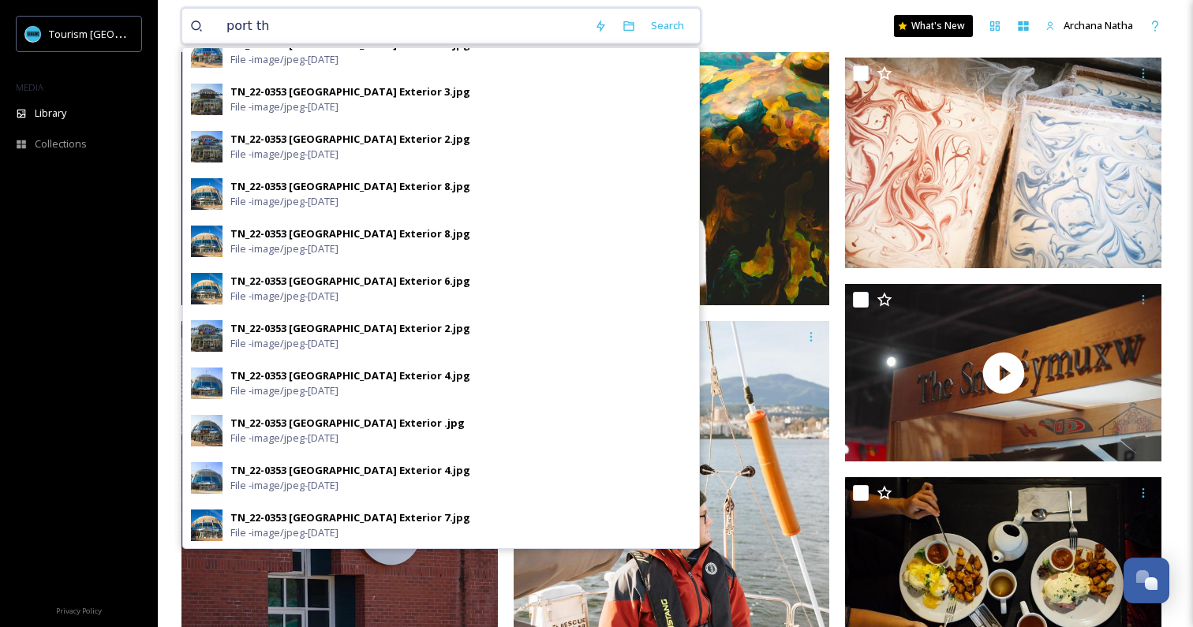
click at [310, 32] on input "port th" at bounding box center [403, 26] width 368 height 35
type input "[GEOGRAPHIC_DATA]"
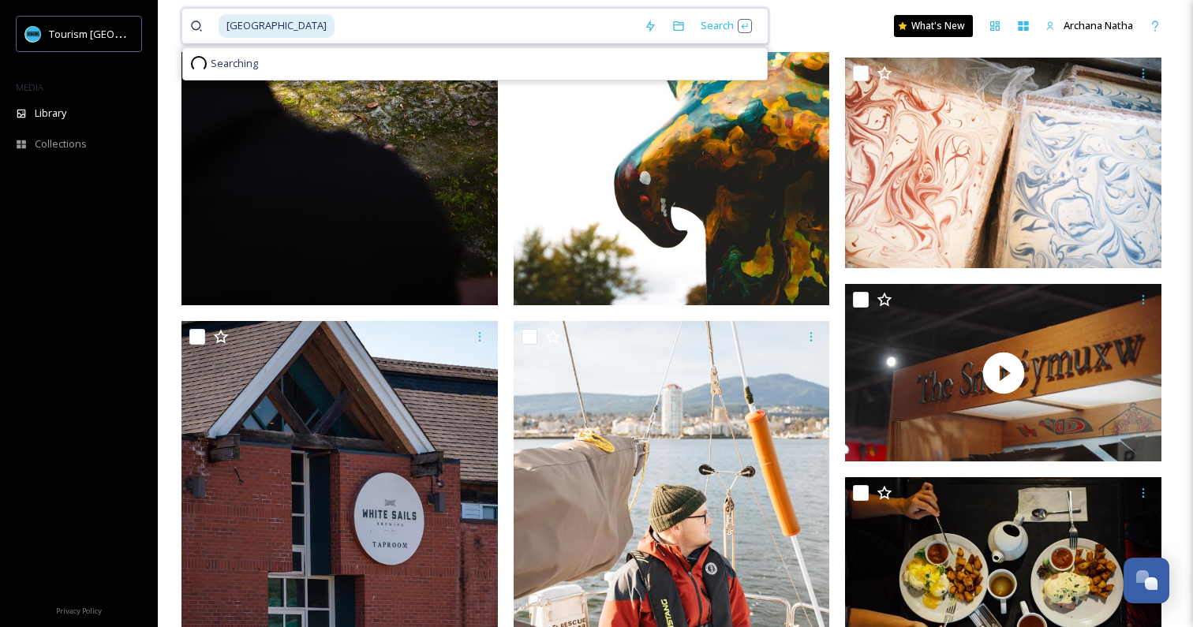
scroll to position [0, 0]
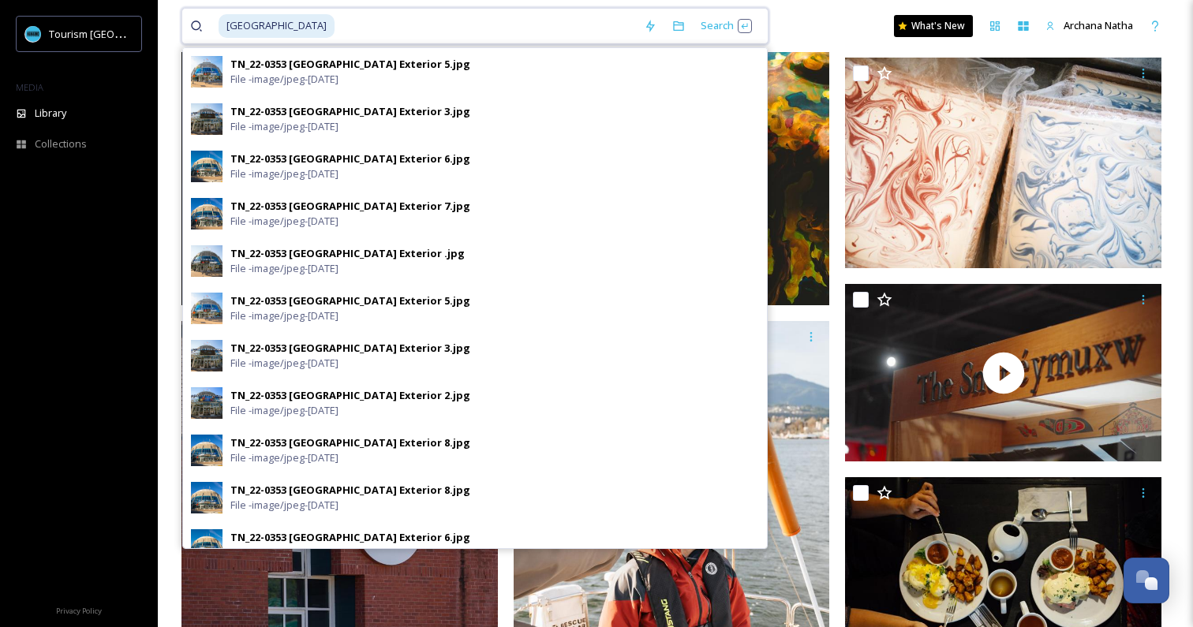
click at [371, 25] on input at bounding box center [486, 26] width 300 height 35
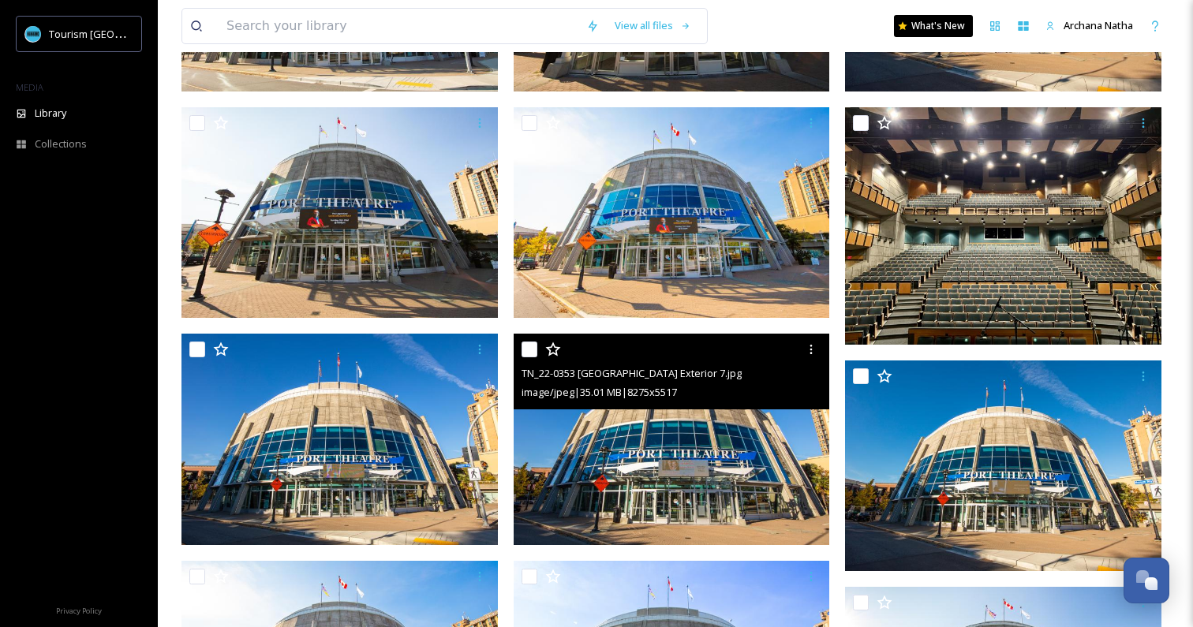
scroll to position [494, 0]
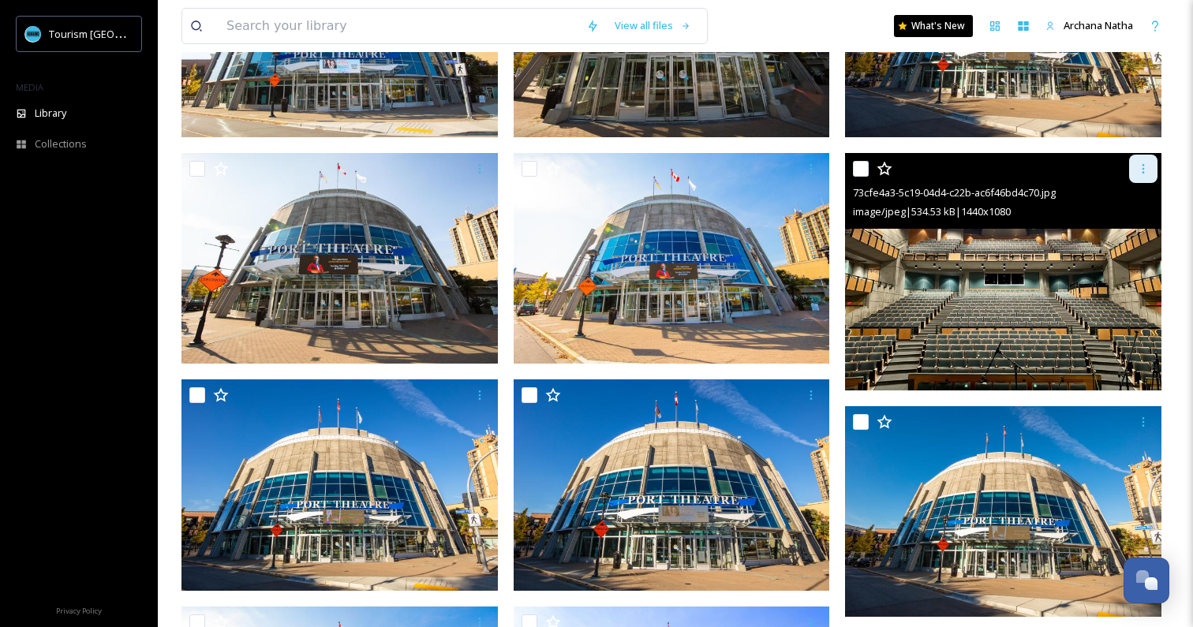
click at [1144, 174] on icon at bounding box center [1143, 169] width 13 height 13
click at [1129, 231] on span "Download" at bounding box center [1125, 234] width 48 height 15
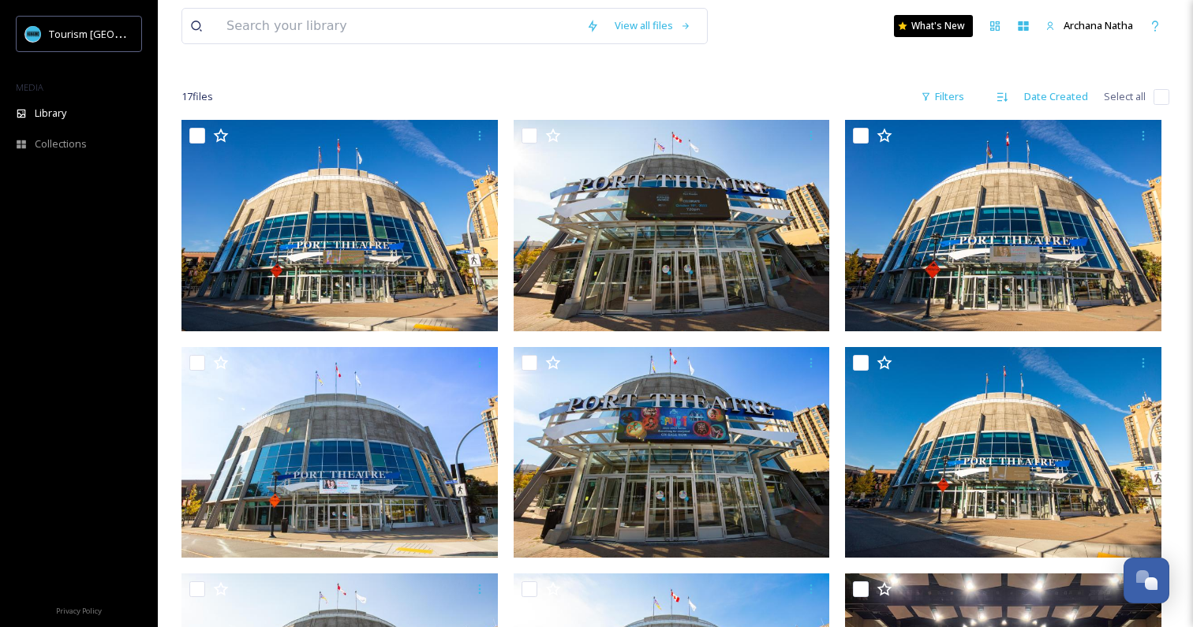
scroll to position [37, 0]
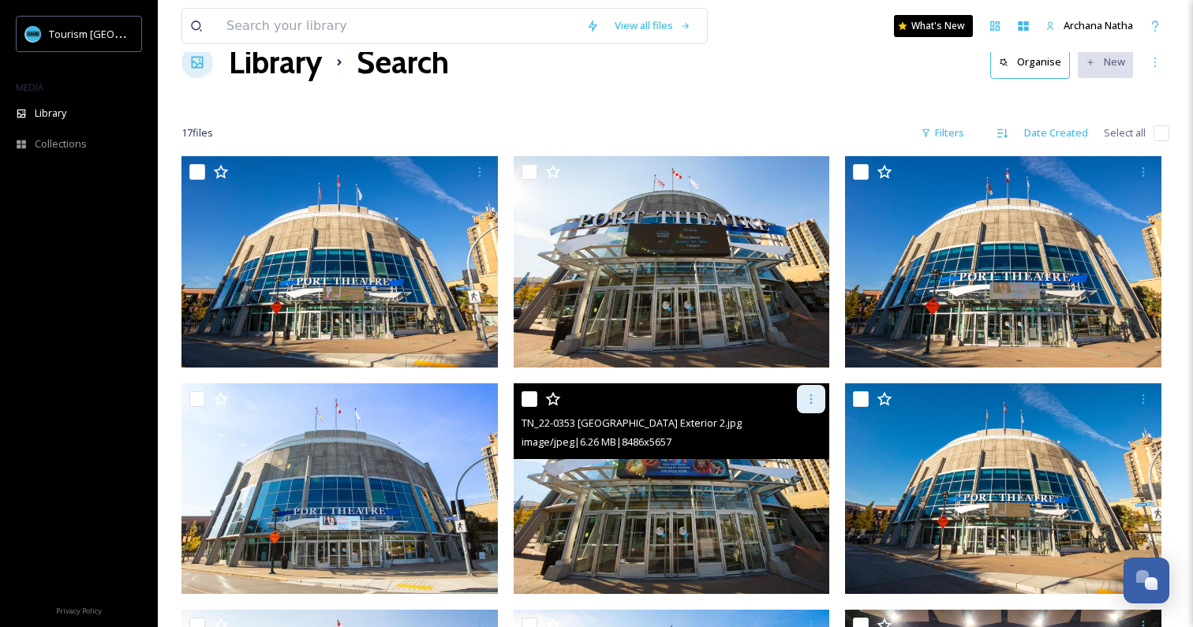
click at [810, 399] on icon at bounding box center [811, 399] width 13 height 13
click at [790, 464] on span "Download" at bounding box center [793, 464] width 48 height 15
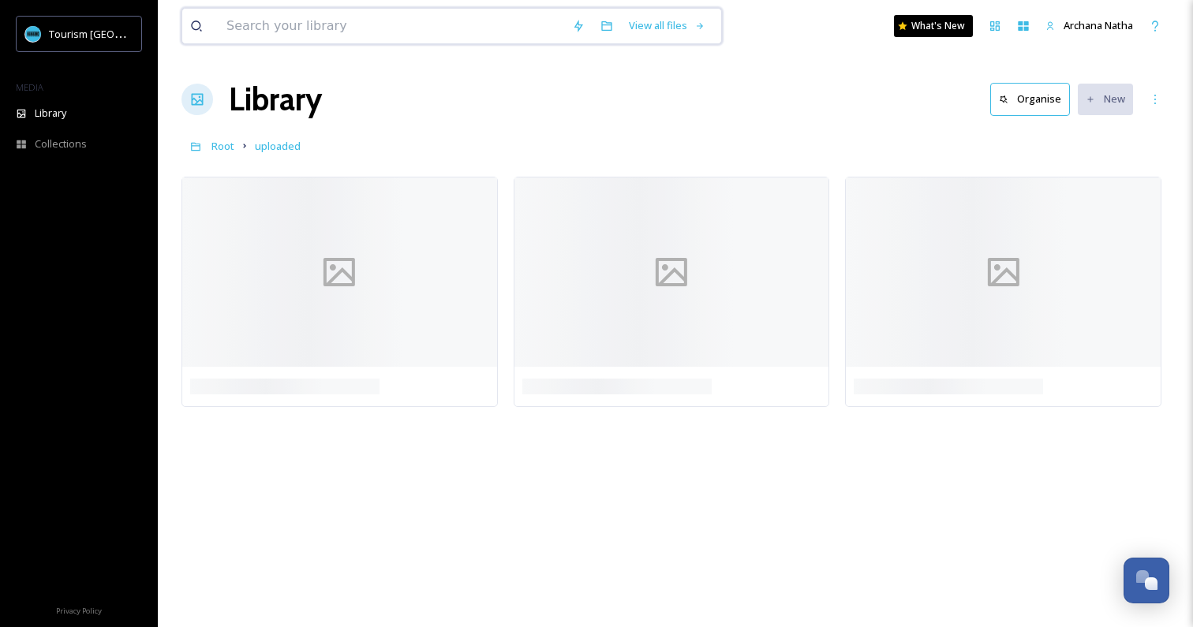
click at [415, 27] on input at bounding box center [392, 26] width 346 height 35
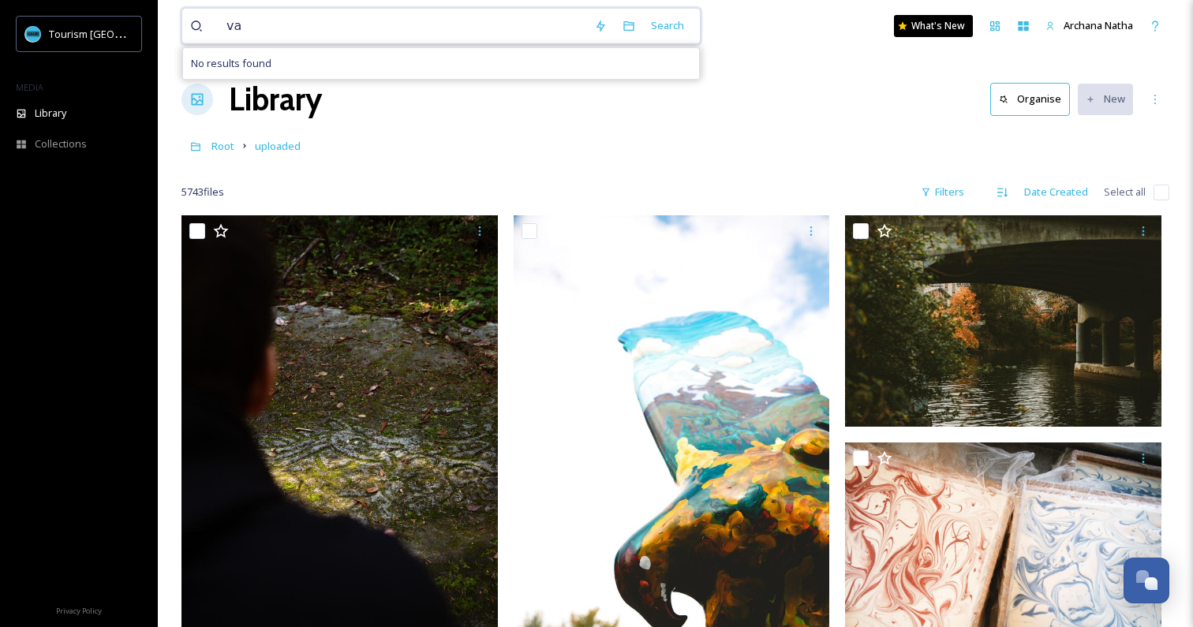
type input "v"
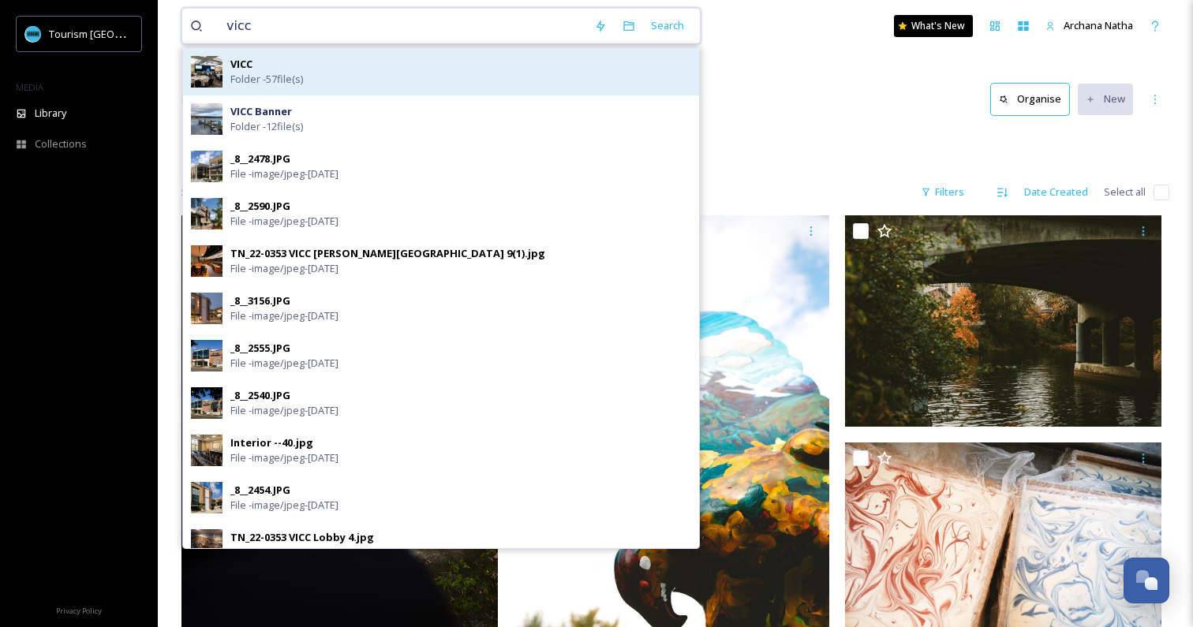
type input "vicc"
click at [362, 73] on div "VICC Folder - 57 file(s)" at bounding box center [460, 72] width 461 height 30
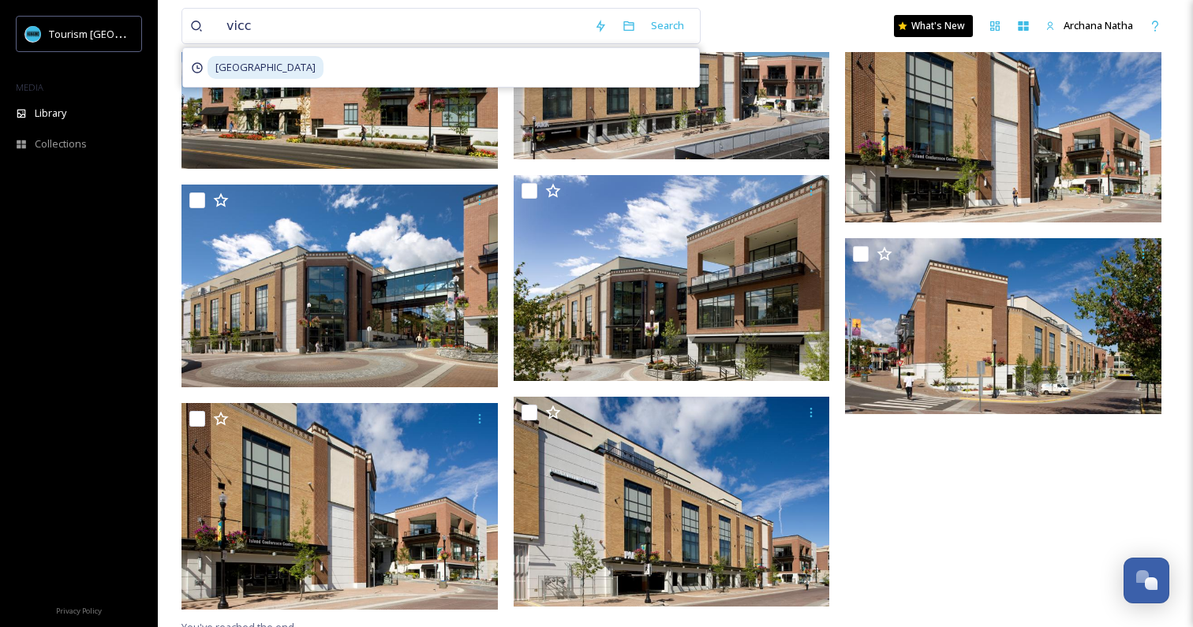
scroll to position [4036, 0]
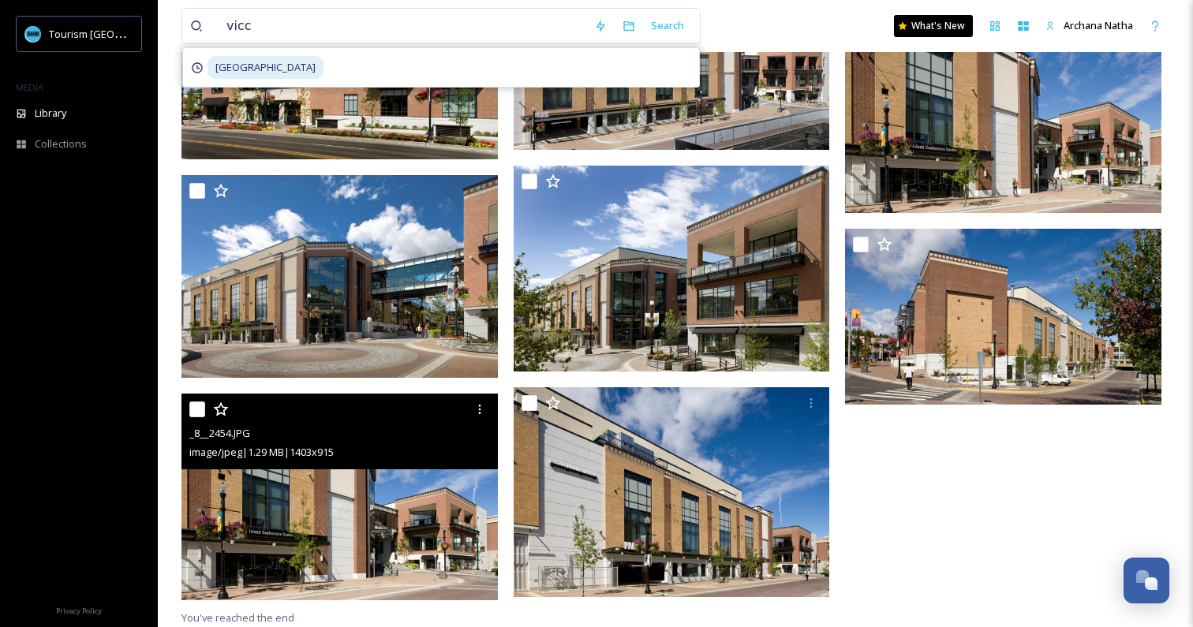
click at [358, 527] on img at bounding box center [340, 497] width 316 height 207
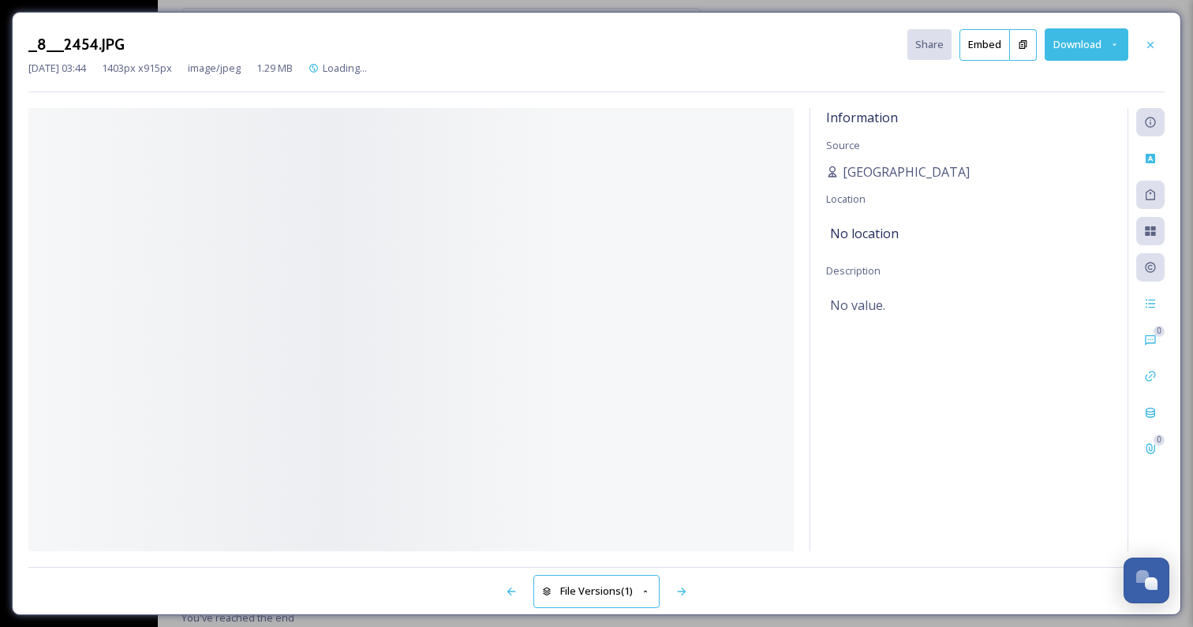
scroll to position [4033, 0]
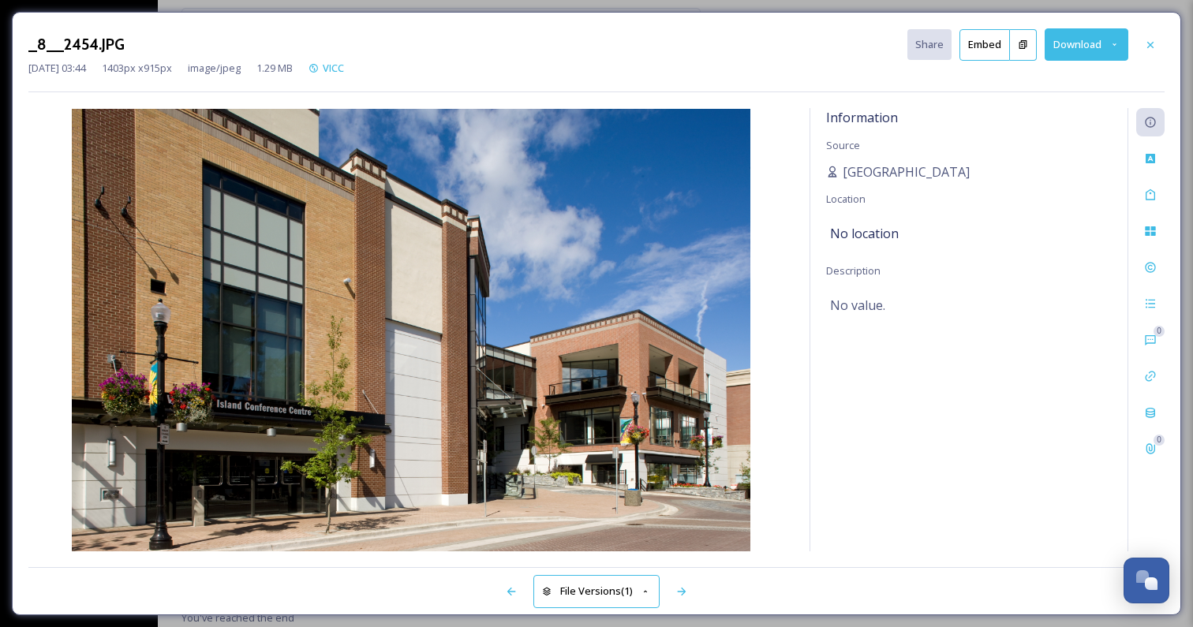
click at [1073, 44] on button "Download" at bounding box center [1087, 44] width 84 height 32
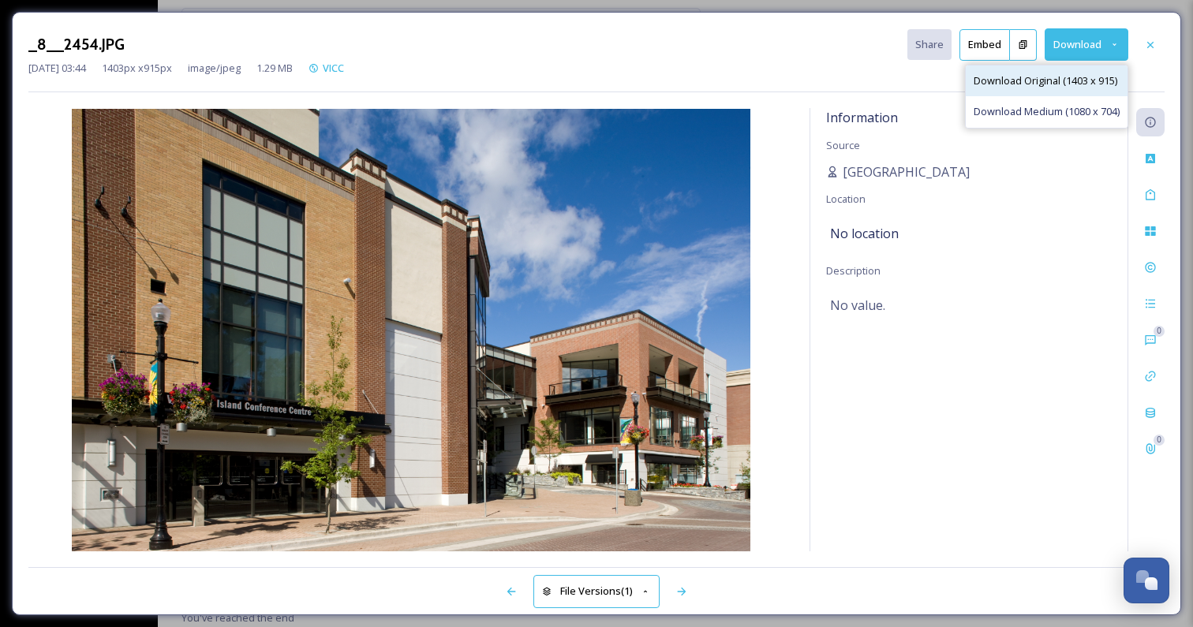
click at [1046, 77] on span "Download Original (1403 x 915)" at bounding box center [1046, 80] width 144 height 15
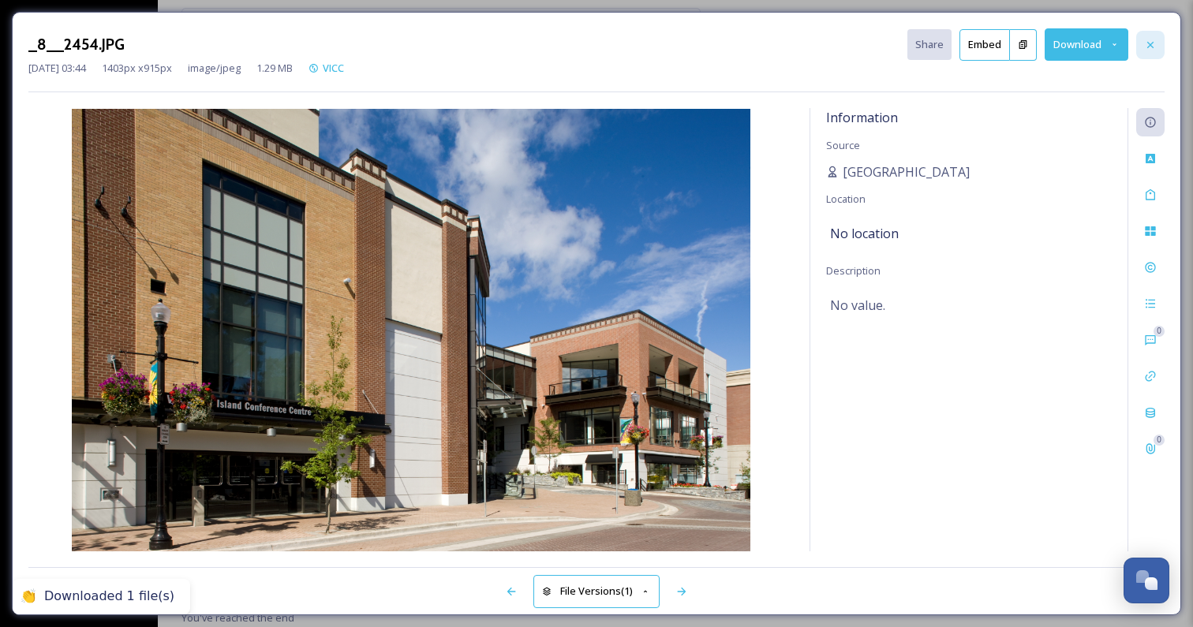
click at [1155, 42] on icon at bounding box center [1150, 45] width 13 height 13
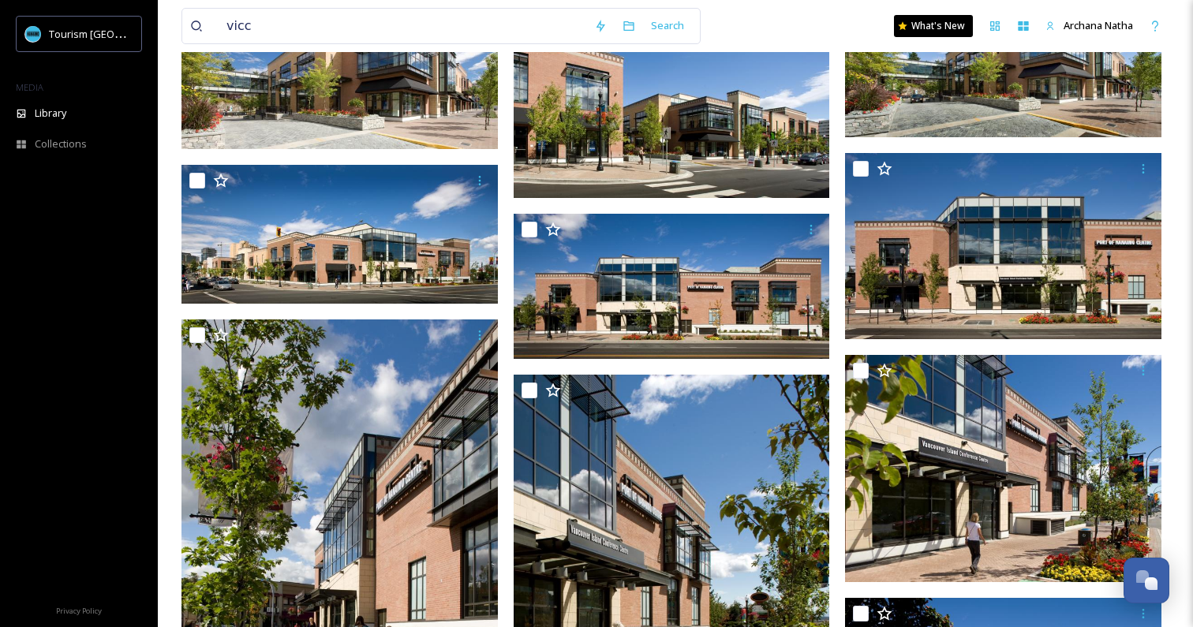
scroll to position [3062, 0]
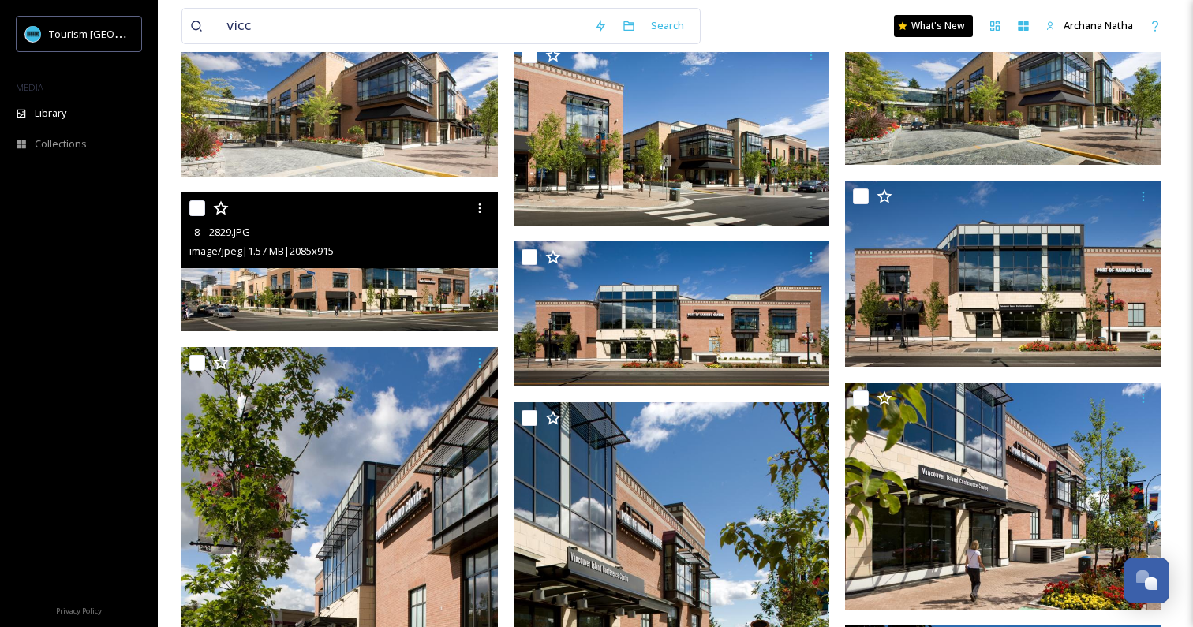
click at [373, 285] on img at bounding box center [340, 262] width 316 height 139
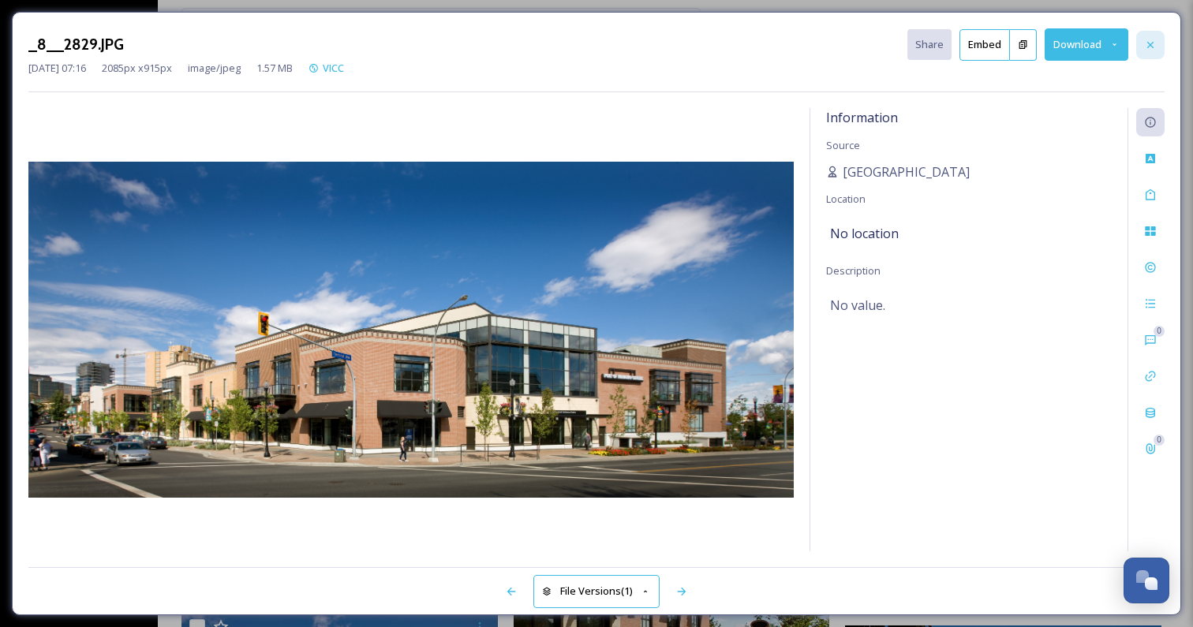
click at [1156, 43] on icon at bounding box center [1150, 45] width 13 height 13
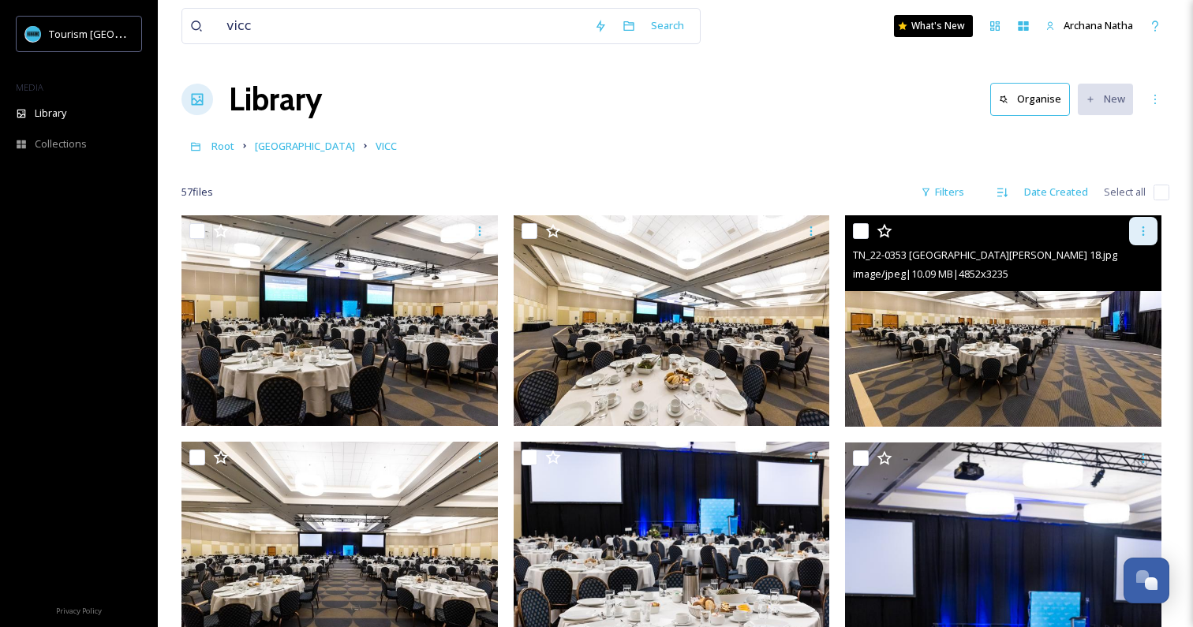
click at [1147, 234] on icon at bounding box center [1143, 231] width 13 height 13
click at [1124, 295] on span "Download" at bounding box center [1125, 296] width 48 height 15
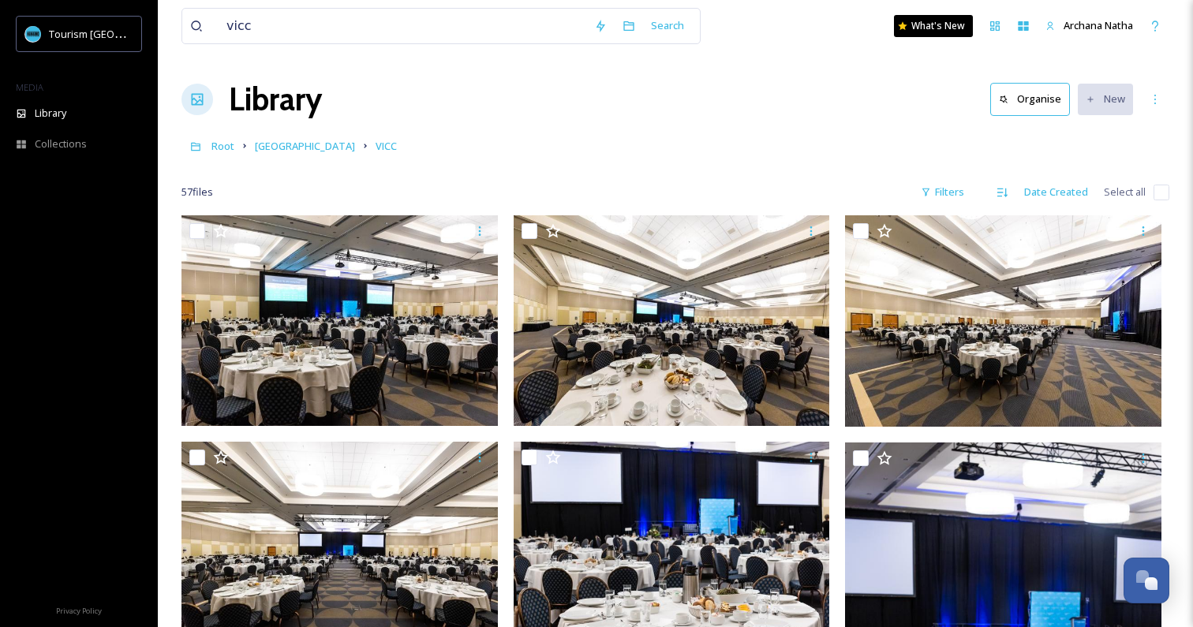
click at [688, 107] on div "Library Organise New" at bounding box center [676, 99] width 988 height 47
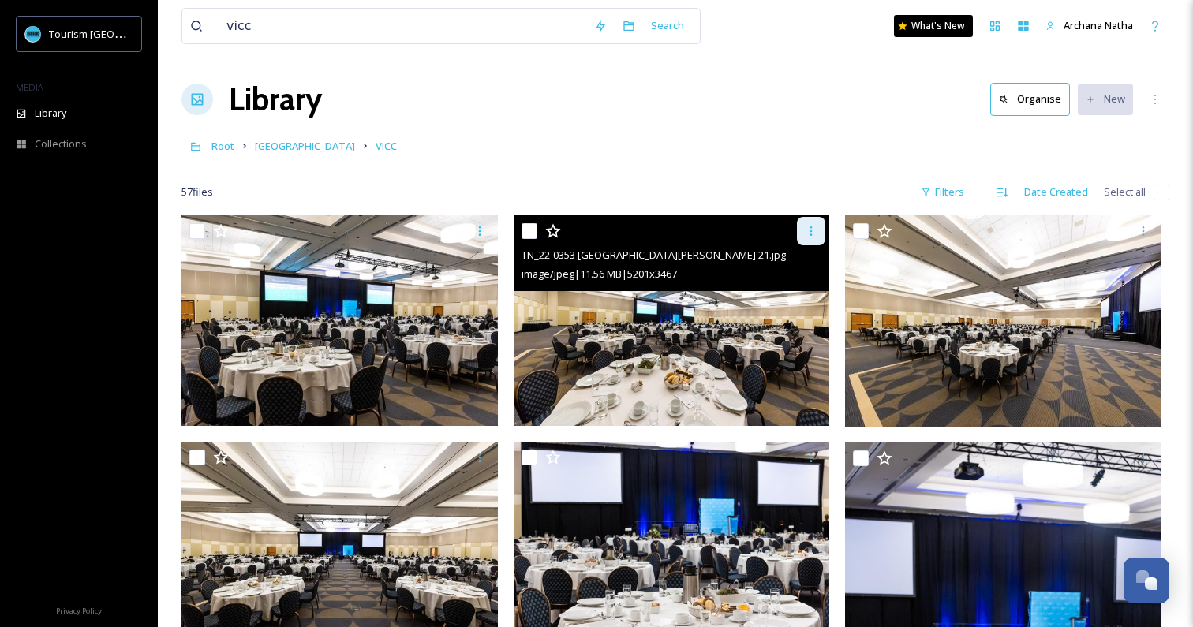
click at [817, 228] on icon at bounding box center [811, 231] width 13 height 13
click at [798, 295] on span "Download" at bounding box center [793, 296] width 48 height 15
